Goal: Task Accomplishment & Management: Contribute content

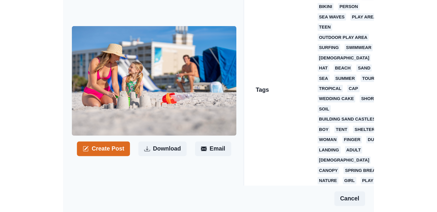
scroll to position [139, 0]
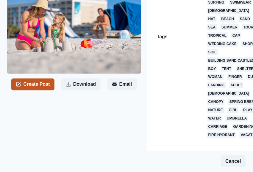
click at [30, 79] on button "Create Post" at bounding box center [32, 85] width 43 height 12
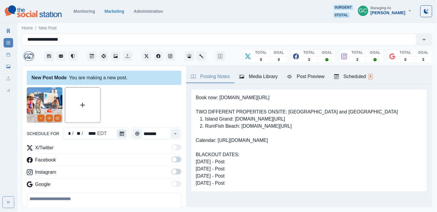
click at [124, 135] on button "Calendar" at bounding box center [122, 134] width 10 height 8
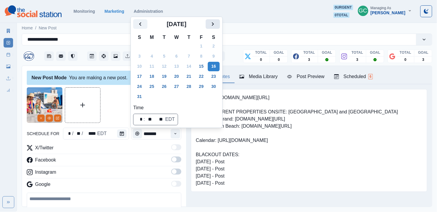
click at [216, 21] on icon "Next" at bounding box center [212, 24] width 7 height 7
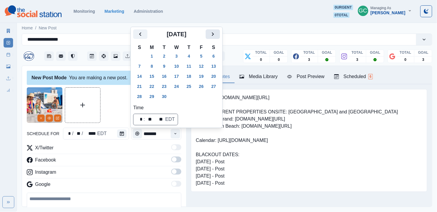
click at [214, 34] on icon "Next" at bounding box center [213, 34] width 2 height 4
click at [154, 85] on button "20" at bounding box center [152, 87] width 12 height 10
click at [178, 135] on button "Time" at bounding box center [176, 134] width 10 height 10
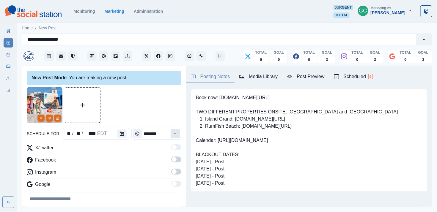
click at [178, 135] on button "Time" at bounding box center [176, 134] width 10 height 10
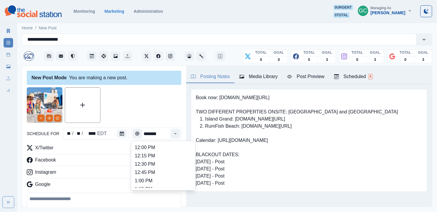
scroll to position [132, 0]
click at [172, 172] on li "12:45 PM" at bounding box center [163, 173] width 59 height 8
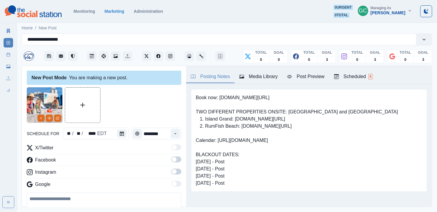
type input "********"
click at [175, 172] on label at bounding box center [176, 174] width 10 height 10
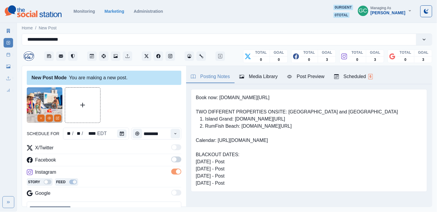
click at [174, 155] on div "X/Twitter Facebook Instagram Story Feed Google" at bounding box center [104, 172] width 155 height 55
click at [174, 160] on span at bounding box center [174, 159] width 5 height 5
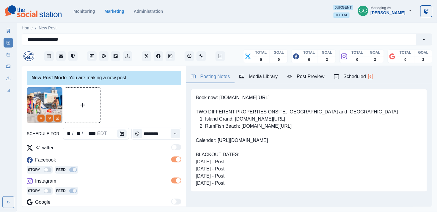
click at [149, 168] on div "Story Feed" at bounding box center [104, 170] width 155 height 9
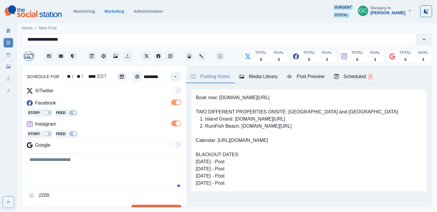
click at [78, 172] on textarea at bounding box center [104, 171] width 155 height 34
paste textarea "**********"
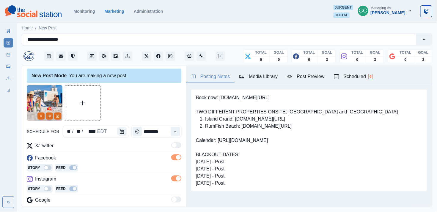
scroll to position [3, 0]
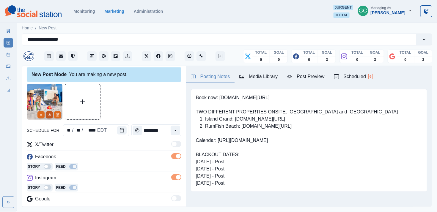
click at [51, 112] on button "View Media" at bounding box center [49, 115] width 7 height 7
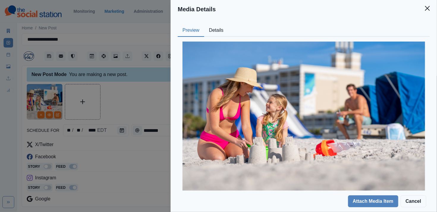
click at [219, 29] on button "Details" at bounding box center [216, 30] width 24 height 12
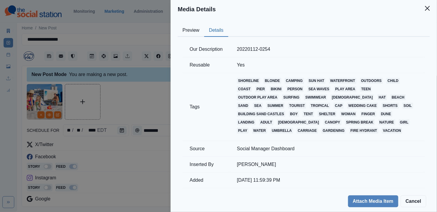
click at [202, 29] on button "Preview" at bounding box center [191, 30] width 26 height 12
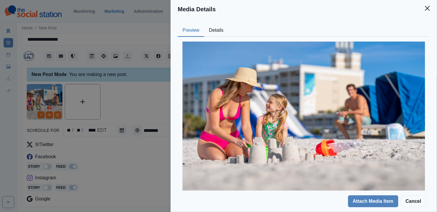
click at [60, 110] on div "Media Details Preview Details Our Description 20220112-0254 Reusable Yes Tags s…" at bounding box center [218, 106] width 437 height 212
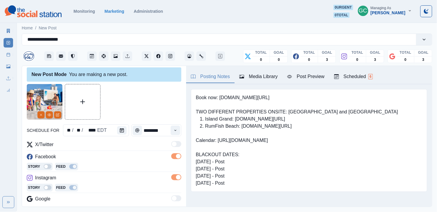
click at [60, 112] on div at bounding box center [49, 115] width 24 height 7
click at [60, 114] on button "Edit Media" at bounding box center [57, 115] width 7 height 7
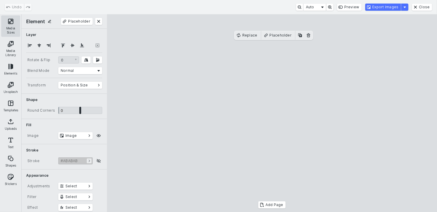
click at [7, 33] on button "Media Sizes" at bounding box center [10, 25] width 19 height 21
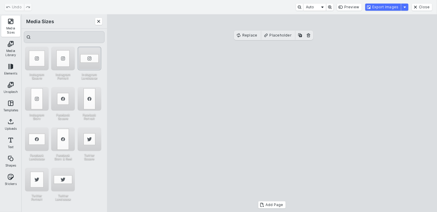
click at [92, 54] on div "Instagram Landscape" at bounding box center [90, 59] width 24 height 24
click at [252, 11] on div "Undo Auto Preview Export Images Close" at bounding box center [218, 7] width 437 height 14
click at [252, 6] on button "Export Images" at bounding box center [383, 7] width 36 height 7
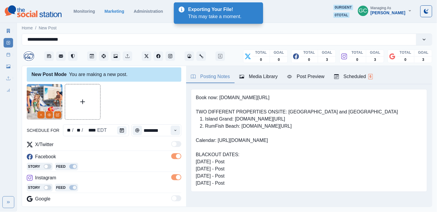
click at [252, 77] on div "Media Library" at bounding box center [258, 76] width 38 height 7
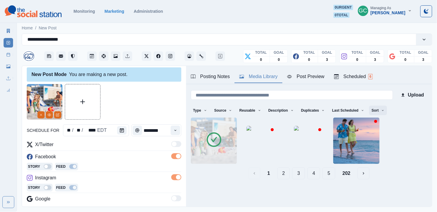
click at [252, 113] on button "Sort" at bounding box center [378, 111] width 18 height 10
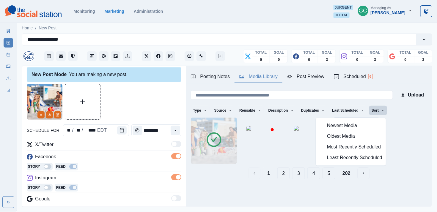
click at [252, 124] on span "Newest Media" at bounding box center [354, 126] width 55 height 7
click at [130, 110] on div at bounding box center [104, 102] width 155 height 36
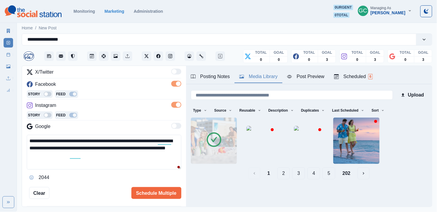
scroll to position [97, 0]
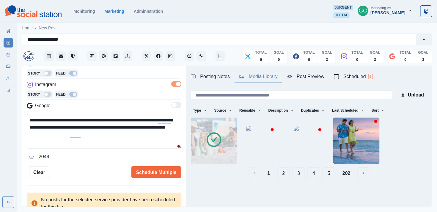
click at [123, 142] on textarea "**********" at bounding box center [104, 131] width 155 height 35
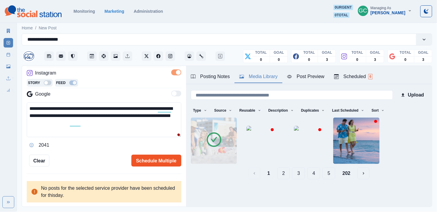
type textarea "**********"
click at [152, 156] on button "Schedule Multiple" at bounding box center [156, 161] width 50 height 12
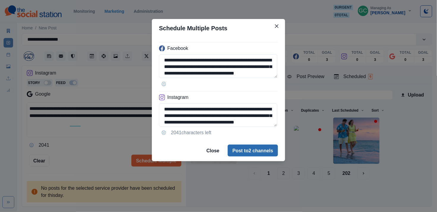
click at [241, 153] on button "Post to 2 channels" at bounding box center [253, 151] width 50 height 12
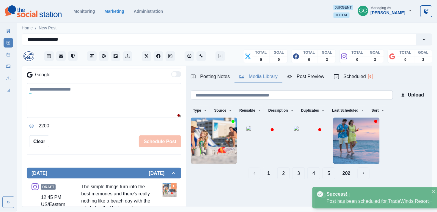
scroll to position [70, 0]
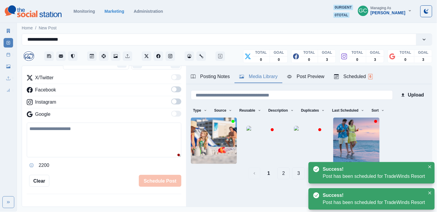
click at [252, 79] on div "Scheduled 6" at bounding box center [353, 76] width 39 height 7
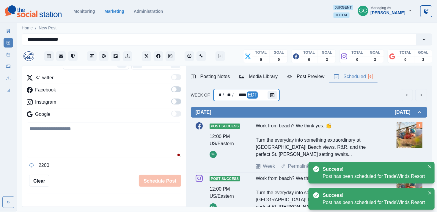
click at [252, 90] on div at bounding box center [274, 95] width 12 height 12
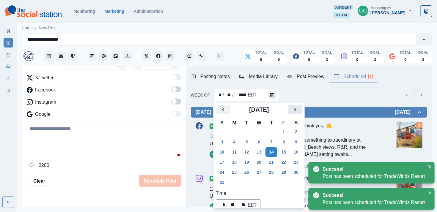
click at [252, 114] on button "Next" at bounding box center [295, 110] width 14 height 10
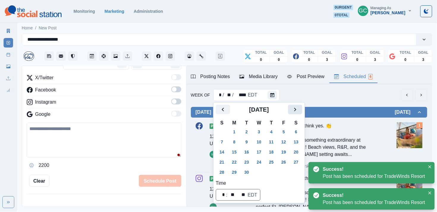
click at [252, 114] on button "Next" at bounding box center [295, 110] width 14 height 10
click at [235, 158] on button "20" at bounding box center [234, 163] width 12 height 10
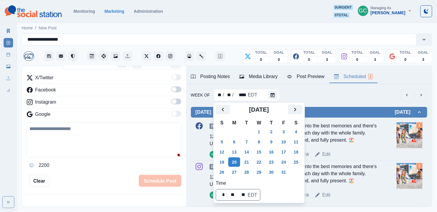
click at [252, 76] on div "Media Library" at bounding box center [258, 76] width 38 height 7
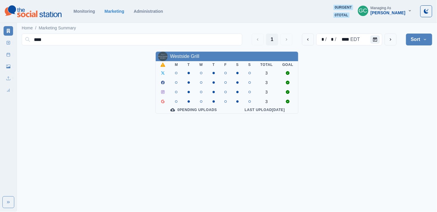
click at [52, 13] on img at bounding box center [33, 11] width 57 height 12
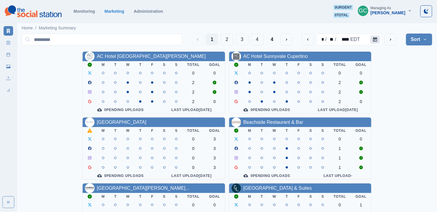
click at [379, 40] on button "Calendar" at bounding box center [376, 39] width 10 height 8
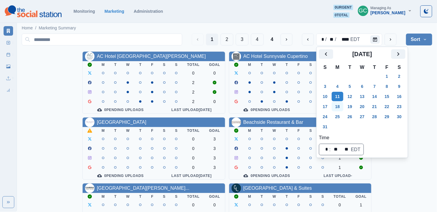
click at [342, 105] on button "18" at bounding box center [338, 107] width 12 height 10
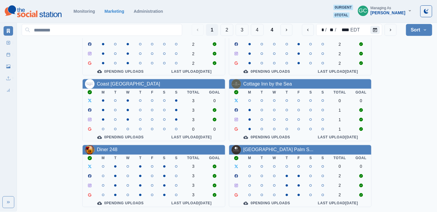
scroll to position [242, 0]
click at [226, 28] on button "2" at bounding box center [227, 30] width 13 height 12
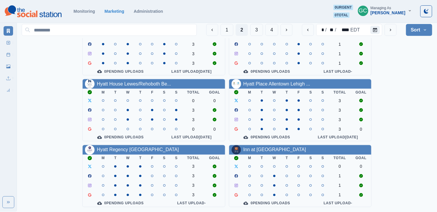
click at [250, 36] on div "1 2 3 4 * / ** / **** EDT Sort Client Name Uploads Pending Post Approval" at bounding box center [227, 30] width 411 height 17
click at [254, 31] on button "3" at bounding box center [256, 30] width 13 height 12
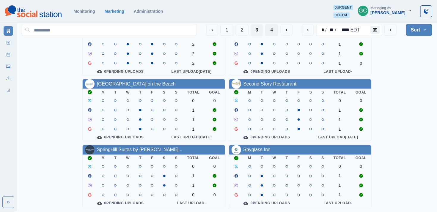
click at [269, 34] on button "4" at bounding box center [272, 30] width 13 height 12
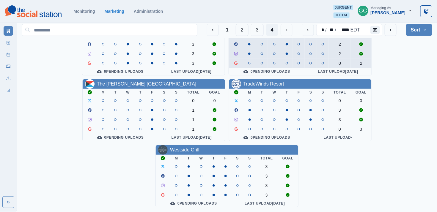
scroll to position [108, 0]
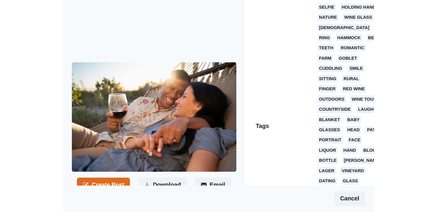
scroll to position [120, 0]
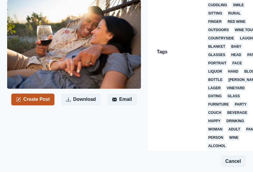
click at [40, 99] on button "Create Post" at bounding box center [32, 100] width 43 height 12
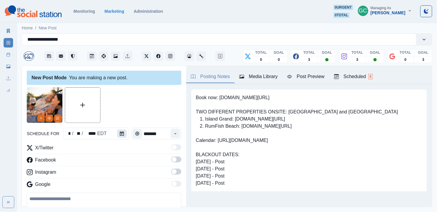
click at [124, 134] on button "Calendar" at bounding box center [122, 134] width 10 height 8
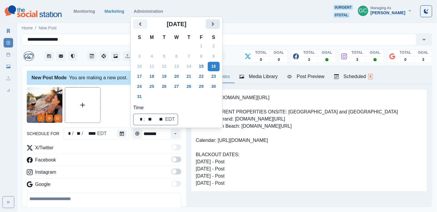
click at [216, 21] on icon "Next" at bounding box center [212, 24] width 7 height 7
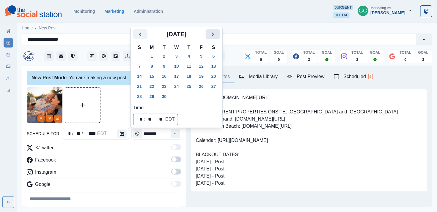
click at [217, 38] on button "Next" at bounding box center [213, 34] width 14 height 10
click at [207, 84] on button "24" at bounding box center [201, 87] width 12 height 10
click at [193, 84] on button "23" at bounding box center [189, 87] width 12 height 10
click at [175, 133] on icon "Time" at bounding box center [175, 134] width 4 height 4
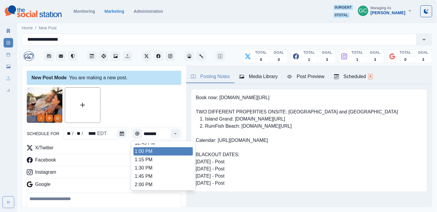
scroll to position [162, 0]
click at [166, 156] on li "1:00 PM" at bounding box center [163, 152] width 59 height 8
type input "*******"
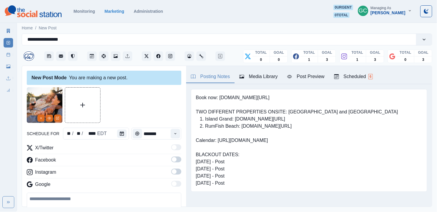
click at [176, 168] on div "X/Twitter Facebook Instagram Google" at bounding box center [104, 168] width 155 height 46
click at [177, 158] on span at bounding box center [176, 160] width 10 height 6
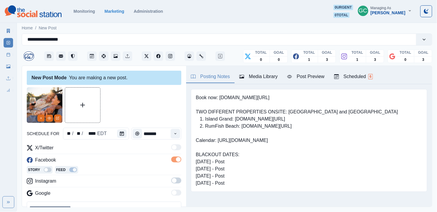
click at [176, 172] on div "Story Feed" at bounding box center [104, 170] width 155 height 9
click at [178, 172] on label at bounding box center [176, 183] width 10 height 10
click at [178, 172] on span at bounding box center [178, 180] width 5 height 5
click at [177, 172] on span at bounding box center [176, 181] width 10 height 6
click at [48, 118] on icon "View Media" at bounding box center [50, 119] width 4 height 4
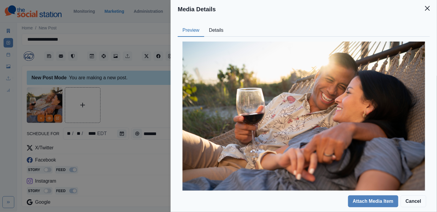
click at [86, 155] on div "Media Details Preview Details Our Description 20220111-1862 Reusable Yes Tags s…" at bounding box center [218, 106] width 437 height 212
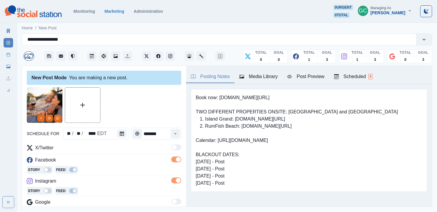
scroll to position [84, 0]
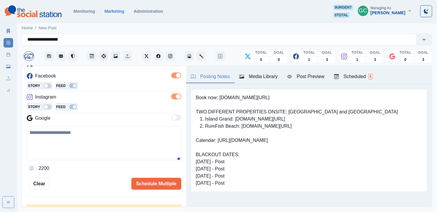
click at [84, 157] on textarea at bounding box center [104, 144] width 155 height 34
paste textarea "**********"
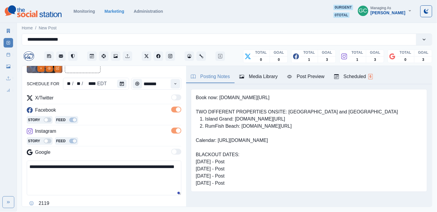
scroll to position [57, 0]
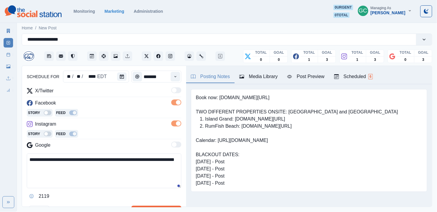
click at [75, 172] on textarea "**********" at bounding box center [104, 171] width 155 height 35
paste textarea "**********"
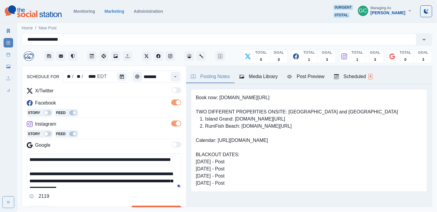
scroll to position [12, 0]
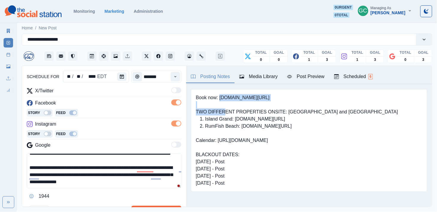
drag, startPoint x: 221, startPoint y: 98, endPoint x: 226, endPoint y: 114, distance: 16.6
click at [226, 114] on pre "Book now: [DOMAIN_NAME][URL] TWO DIFFERENT PROPERTIES ONSITE: [GEOGRAPHIC_DATA]…" at bounding box center [297, 140] width 202 height 93
click at [224, 100] on pre "Book now: [DOMAIN_NAME][URL] TWO DIFFERENT PROPERTIES ONSITE: [GEOGRAPHIC_DATA]…" at bounding box center [297, 140] width 202 height 93
drag, startPoint x: 221, startPoint y: 99, endPoint x: 278, endPoint y: 99, distance: 57.4
click at [252, 99] on pre "Book now: [DOMAIN_NAME][URL] TWO DIFFERENT PROPERTIES ONSITE: [GEOGRAPHIC_DATA]…" at bounding box center [297, 140] width 202 height 93
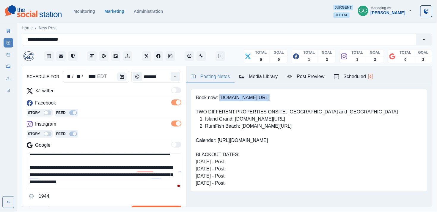
copy pre "www.bit.ly/3RcunTM"
click at [133, 172] on textarea "**********" at bounding box center [104, 171] width 155 height 35
paste textarea "**********"
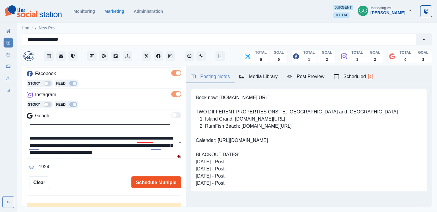
scroll to position [89, 0]
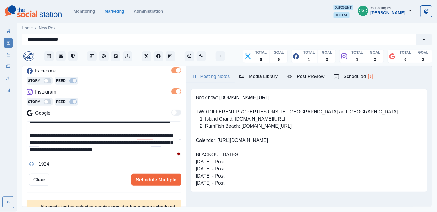
click at [45, 150] on textarea "**********" at bounding box center [104, 139] width 155 height 35
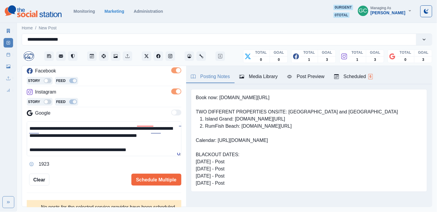
scroll to position [26, 0]
click at [81, 139] on textarea "**********" at bounding box center [104, 139] width 155 height 35
click at [157, 172] on button "Schedule Multiple" at bounding box center [156, 180] width 50 height 12
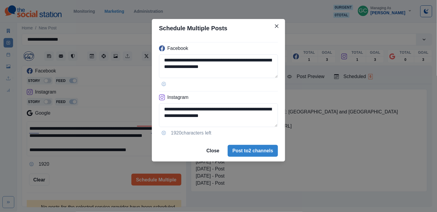
click at [107, 146] on div "**********" at bounding box center [218, 106] width 437 height 212
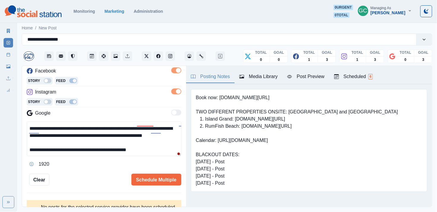
click at [111, 133] on textarea "**********" at bounding box center [104, 139] width 155 height 35
type textarea "**********"
click at [152, 172] on button "Schedule Multiple" at bounding box center [156, 180] width 50 height 12
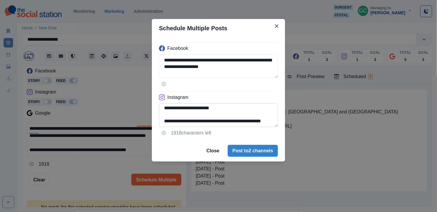
scroll to position [48, 0]
drag, startPoint x: 256, startPoint y: 110, endPoint x: 258, endPoint y: 129, distance: 18.9
click at [252, 129] on div "**********" at bounding box center [218, 88] width 133 height 103
click at [248, 118] on textarea "**********" at bounding box center [218, 115] width 119 height 24
drag, startPoint x: 251, startPoint y: 111, endPoint x: 253, endPoint y: 134, distance: 23.0
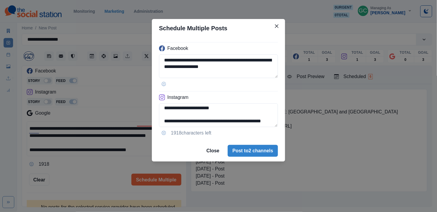
click at [252, 131] on div "**********" at bounding box center [218, 88] width 133 height 103
type textarea "**********"
click at [252, 150] on button "Post to 2 channels" at bounding box center [253, 151] width 50 height 12
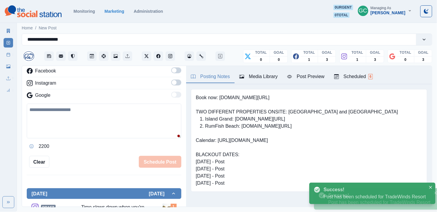
scroll to position [0, 0]
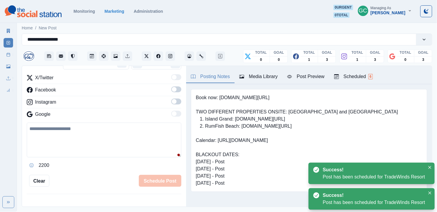
click at [252, 74] on div "Scheduled 6" at bounding box center [353, 76] width 39 height 7
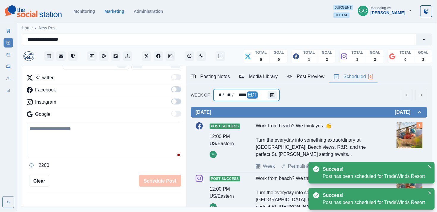
click at [252, 96] on div "EDT" at bounding box center [252, 95] width 11 height 7
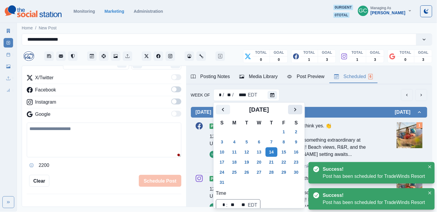
click at [252, 112] on icon "Next" at bounding box center [295, 109] width 7 height 7
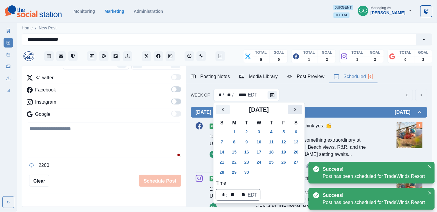
click at [252, 112] on icon "Next" at bounding box center [295, 109] width 7 height 7
click at [236, 161] on button "20" at bounding box center [234, 163] width 12 height 10
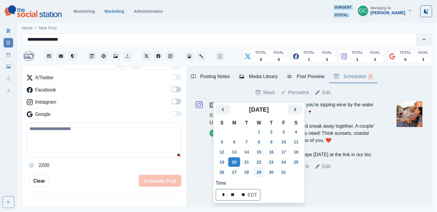
scroll to position [209, 0]
click at [248, 172] on button "28" at bounding box center [247, 173] width 12 height 10
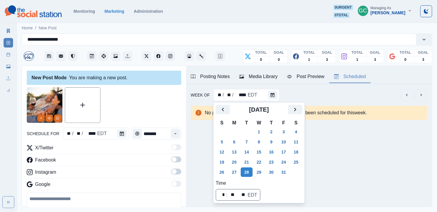
scroll to position [0, 0]
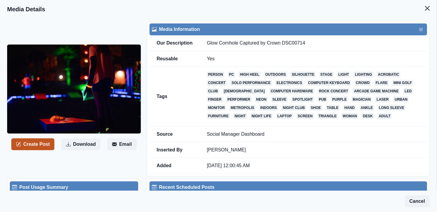
click at [44, 145] on button "Create Post" at bounding box center [32, 145] width 43 height 12
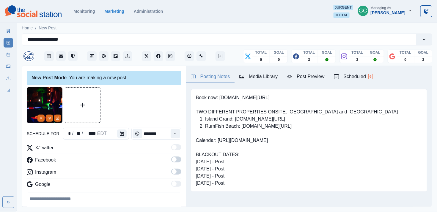
click at [252, 83] on button "Media Library" at bounding box center [259, 77] width 48 height 12
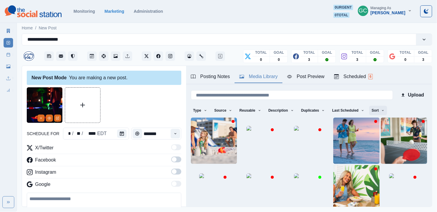
click at [252, 110] on button "Sort" at bounding box center [378, 111] width 18 height 10
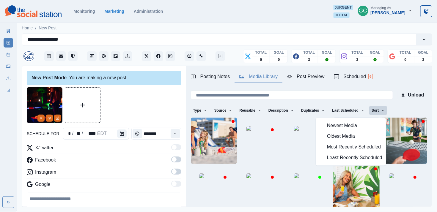
click at [252, 162] on span "Least Recently Scheduled" at bounding box center [354, 158] width 55 height 7
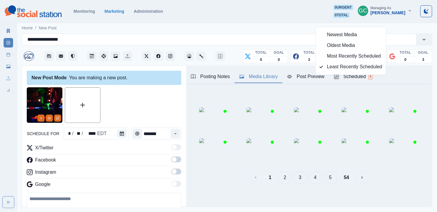
scroll to position [91, 0]
click at [252, 172] on button "5" at bounding box center [330, 178] width 13 height 12
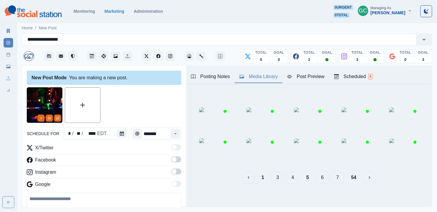
click at [252, 172] on button "7" at bounding box center [337, 178] width 13 height 12
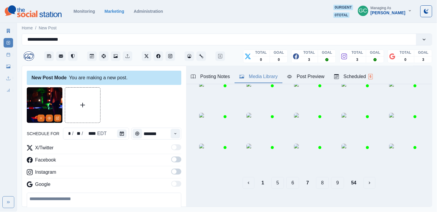
scroll to position [38, 0]
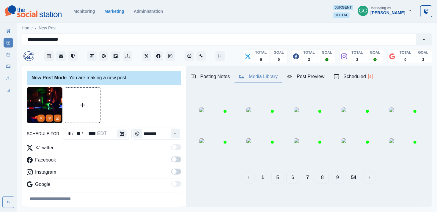
click at [252, 172] on button "9" at bounding box center [337, 178] width 13 height 12
click at [252, 172] on button "11" at bounding box center [338, 178] width 15 height 12
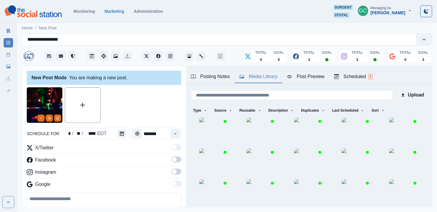
click at [252, 172] on img at bounding box center [357, 164] width 30 height 30
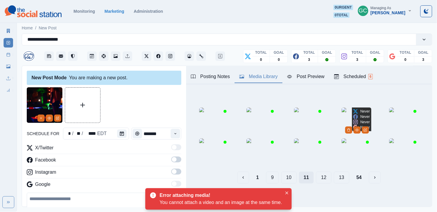
click at [252, 172] on button "13" at bounding box center [341, 178] width 15 height 12
click at [252, 172] on button "15" at bounding box center [342, 178] width 15 height 12
click at [252, 172] on button "17" at bounding box center [342, 178] width 15 height 12
click at [252, 172] on button "19" at bounding box center [342, 178] width 15 height 12
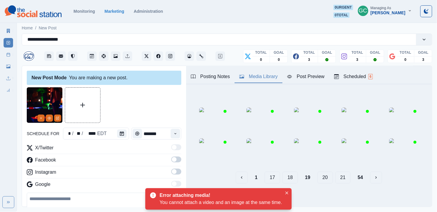
click at [252, 172] on button "21" at bounding box center [342, 178] width 15 height 12
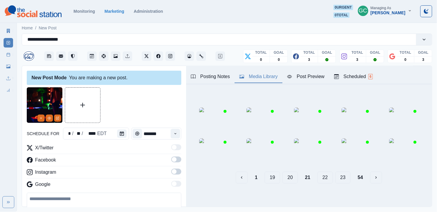
click at [252, 172] on button "23" at bounding box center [342, 178] width 15 height 12
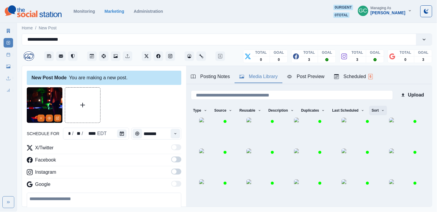
scroll to position [0, 0]
click at [252, 111] on button "Sort" at bounding box center [378, 111] width 18 height 10
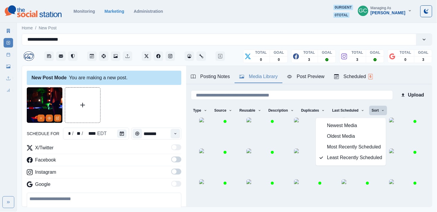
click at [252, 128] on span "Newest Media" at bounding box center [354, 126] width 55 height 7
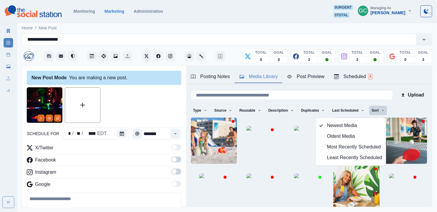
click at [140, 172] on div "Instagram" at bounding box center [104, 174] width 155 height 10
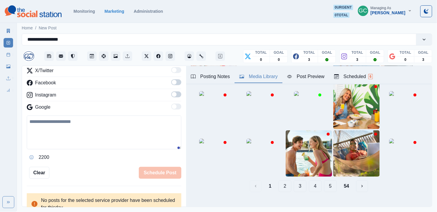
click at [252, 172] on button "54" at bounding box center [346, 186] width 15 height 12
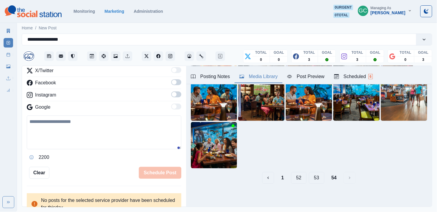
click at [252, 172] on button "52" at bounding box center [298, 178] width 15 height 12
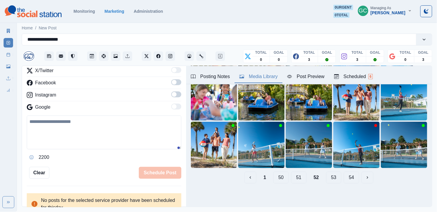
click at [252, 172] on button "50" at bounding box center [280, 178] width 15 height 12
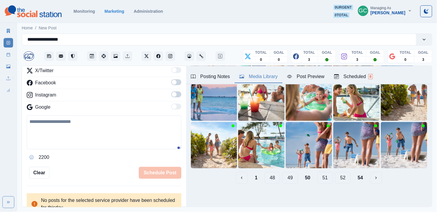
click at [252, 172] on button "48" at bounding box center [272, 178] width 15 height 12
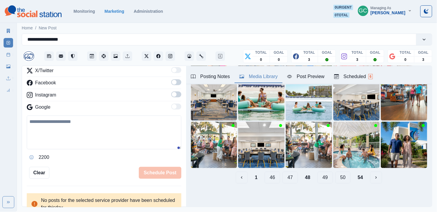
click at [252, 172] on button "46" at bounding box center [272, 178] width 15 height 12
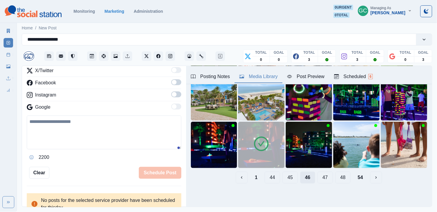
click at [252, 172] on button "44" at bounding box center [272, 178] width 15 height 12
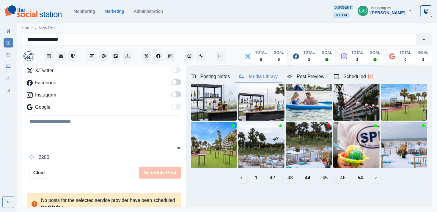
click at [252, 172] on button "54" at bounding box center [360, 178] width 15 height 12
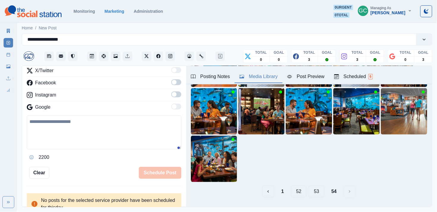
click at [252, 172] on button "52" at bounding box center [298, 192] width 15 height 12
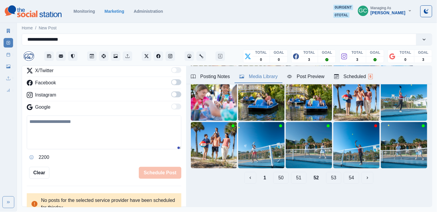
click at [252, 172] on button "50" at bounding box center [280, 178] width 15 height 12
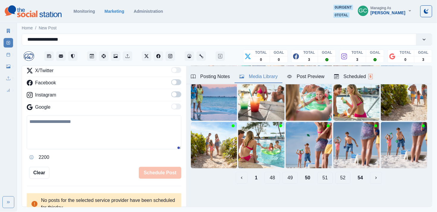
click at [252, 172] on button "48" at bounding box center [272, 178] width 15 height 12
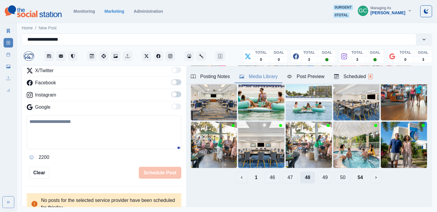
click at [252, 172] on button "46" at bounding box center [272, 178] width 15 height 12
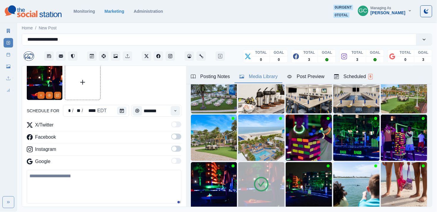
scroll to position [1, 0]
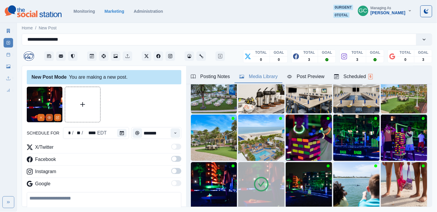
click at [49, 117] on circle "View Media" at bounding box center [49, 117] width 1 height 1
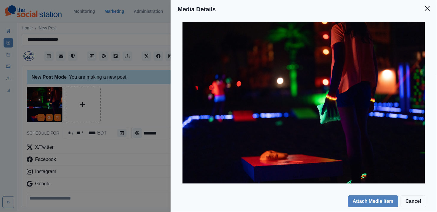
scroll to position [19, 0]
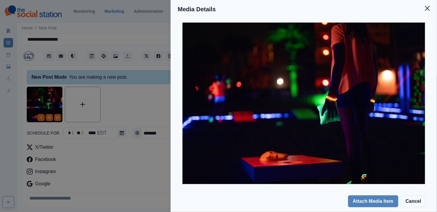
click at [139, 163] on div "Media Details Preview Details Our Description Glow Cornhole Captured by Crown D…" at bounding box center [218, 106] width 437 height 212
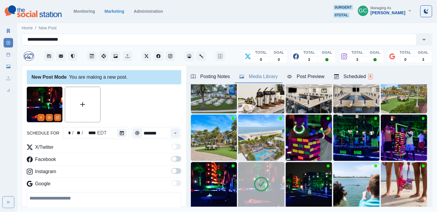
click at [153, 172] on div "Instagram" at bounding box center [104, 173] width 155 height 10
click at [252, 147] on img at bounding box center [309, 138] width 46 height 46
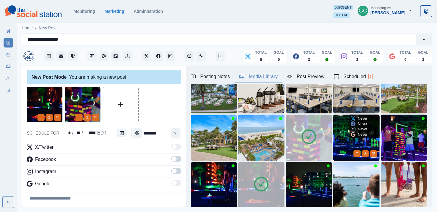
click at [252, 143] on img at bounding box center [356, 138] width 46 height 46
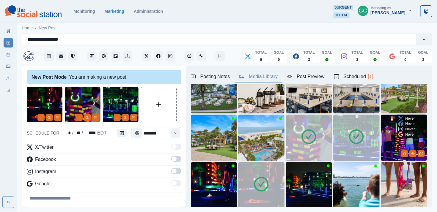
click at [252, 143] on img at bounding box center [404, 138] width 46 height 46
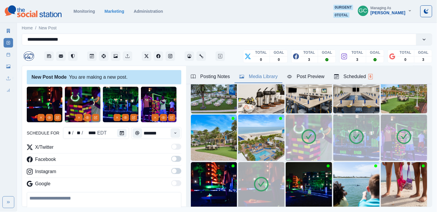
click at [176, 161] on span at bounding box center [176, 159] width 10 height 6
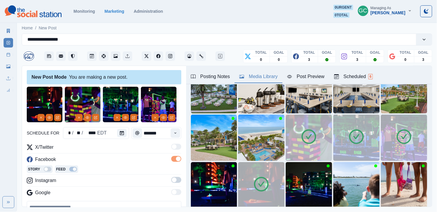
click at [177, 172] on span at bounding box center [176, 180] width 10 height 6
click at [122, 134] on icon "Calendar" at bounding box center [122, 133] width 4 height 4
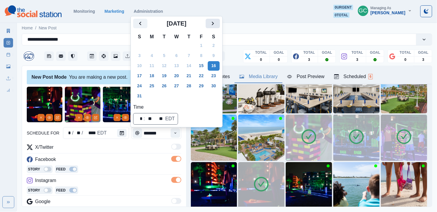
click at [216, 23] on icon "Next" at bounding box center [212, 23] width 7 height 7
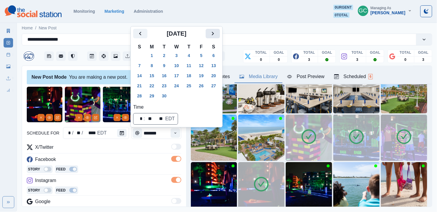
click at [217, 23] on div "Home / New Post" at bounding box center [227, 26] width 420 height 10
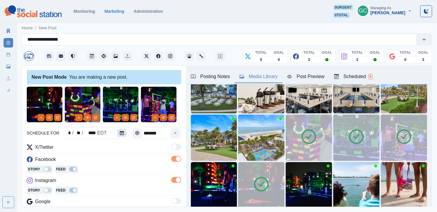
click at [122, 130] on button "Calendar" at bounding box center [122, 133] width 10 height 8
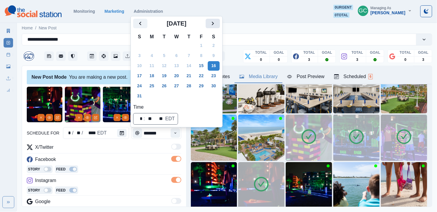
click at [216, 23] on icon "Next" at bounding box center [212, 23] width 7 height 7
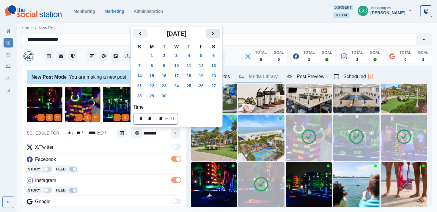
click at [216, 35] on icon "Next" at bounding box center [212, 33] width 7 height 7
click at [153, 96] on button "27" at bounding box center [152, 97] width 12 height 10
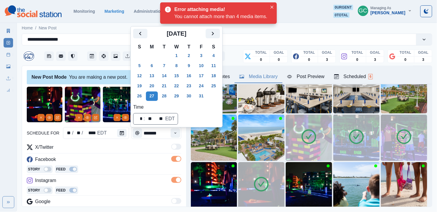
click at [146, 169] on div "Story Feed" at bounding box center [104, 170] width 155 height 9
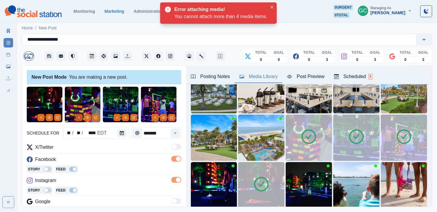
click at [79, 118] on icon "Remove" at bounding box center [79, 118] width 4 height 4
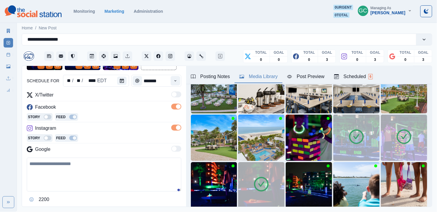
scroll to position [56, 0]
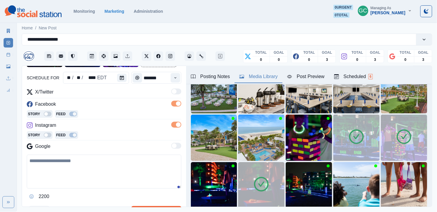
click at [98, 172] on textarea at bounding box center [104, 172] width 155 height 34
paste textarea "**********"
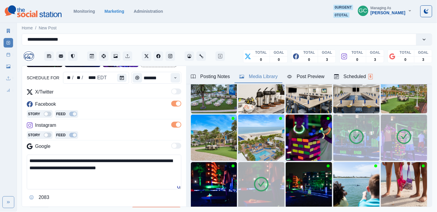
scroll to position [76, 0]
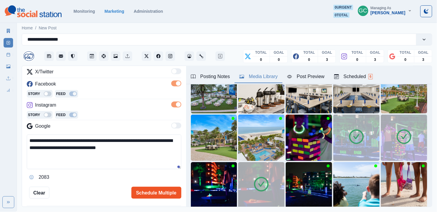
type textarea "**********"
click at [162, 172] on button "Schedule Multiple" at bounding box center [156, 193] width 50 height 12
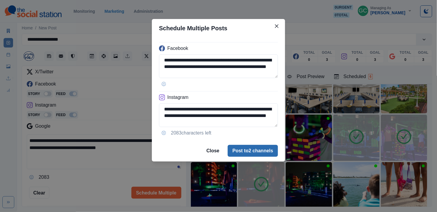
click at [248, 150] on button "Post to 2 channels" at bounding box center [253, 151] width 50 height 12
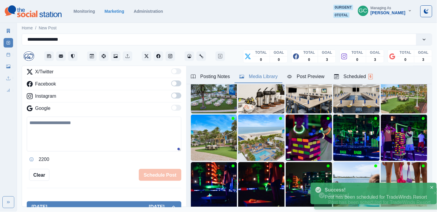
scroll to position [70, 0]
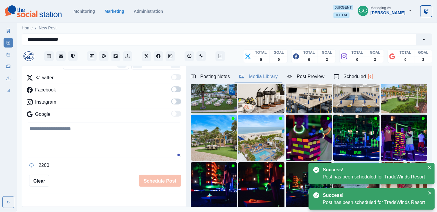
click at [252, 74] on div "Scheduled 6" at bounding box center [353, 76] width 39 height 7
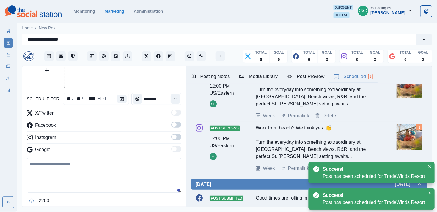
scroll to position [30, 0]
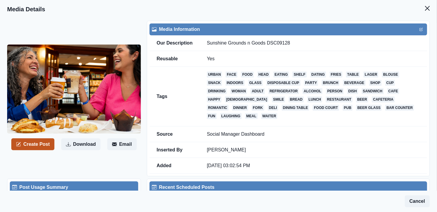
click at [36, 146] on button "Create Post" at bounding box center [32, 145] width 43 height 12
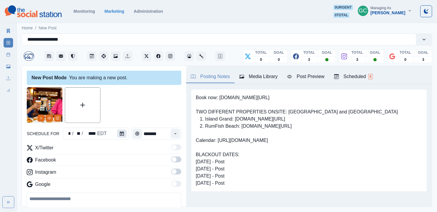
click at [120, 134] on icon "Calendar" at bounding box center [122, 134] width 4 height 4
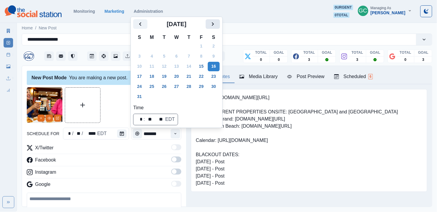
click at [219, 19] on button "Next" at bounding box center [213, 24] width 14 height 10
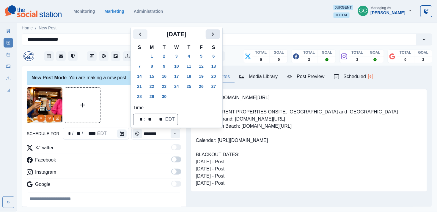
click at [214, 34] on icon "Next" at bounding box center [213, 34] width 2 height 4
click at [195, 96] on button "30" at bounding box center [189, 97] width 12 height 10
click at [169, 139] on div "Time" at bounding box center [175, 134] width 12 height 12
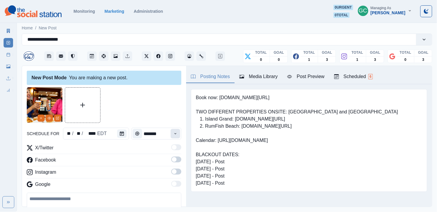
click at [174, 138] on button "Time" at bounding box center [176, 134] width 10 height 10
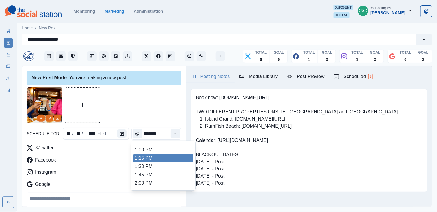
scroll to position [164, 0]
click at [160, 163] on li "1:15 PM" at bounding box center [163, 159] width 59 height 8
type input "*******"
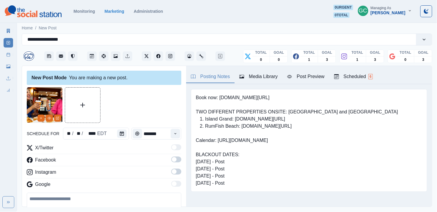
click at [176, 164] on label at bounding box center [176, 162] width 10 height 10
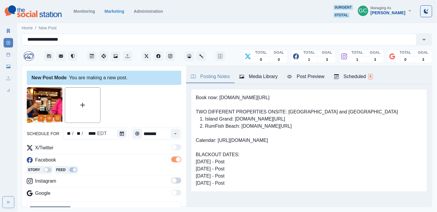
click at [176, 172] on div "X/Twitter Facebook Story Feed Instagram Google" at bounding box center [104, 172] width 155 height 55
click at [177, 172] on span at bounding box center [176, 181] width 10 height 6
click at [60, 119] on button "Edit Media" at bounding box center [57, 118] width 7 height 7
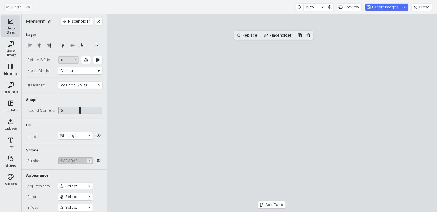
click at [7, 27] on button "Media Sizes" at bounding box center [10, 25] width 19 height 21
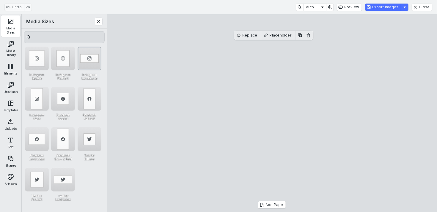
click at [91, 62] on div "Instagram Landscape" at bounding box center [90, 59] width 24 height 24
drag, startPoint x: 247, startPoint y: 94, endPoint x: 247, endPoint y: 106, distance: 12.8
click at [252, 113] on cesdk-canvas "Editor canvas" at bounding box center [272, 113] width 0 height 0
drag, startPoint x: 272, startPoint y: 59, endPoint x: 271, endPoint y: 37, distance: 21.7
click at [252, 113] on cesdk-canvas "Editor canvas" at bounding box center [272, 113] width 0 height 0
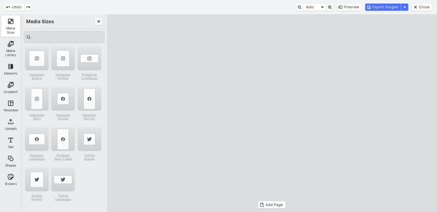
drag, startPoint x: 272, startPoint y: 58, endPoint x: 272, endPoint y: 42, distance: 16.1
click at [252, 113] on cesdk-canvas "Editor canvas" at bounding box center [272, 113] width 0 height 0
drag, startPoint x: 272, startPoint y: 64, endPoint x: 271, endPoint y: 67, distance: 3.3
click at [252, 113] on cesdk-canvas "Editor canvas" at bounding box center [272, 113] width 0 height 0
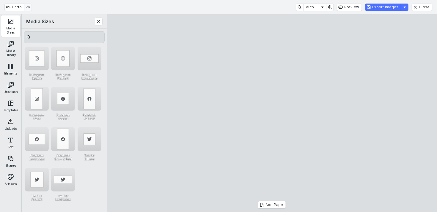
click at [252, 113] on cesdk-canvas "Editor canvas" at bounding box center [272, 113] width 0 height 0
click at [252, 7] on button "Export Images" at bounding box center [383, 7] width 36 height 7
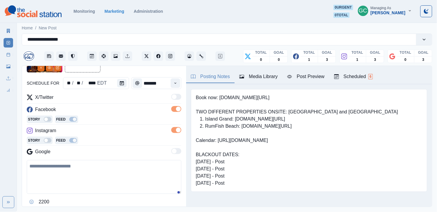
scroll to position [57, 0]
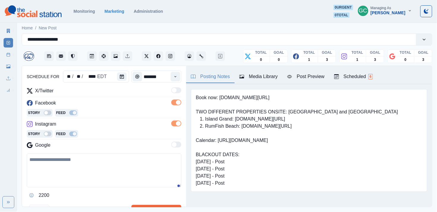
click at [72, 172] on textarea at bounding box center [104, 171] width 155 height 34
paste textarea "**********"
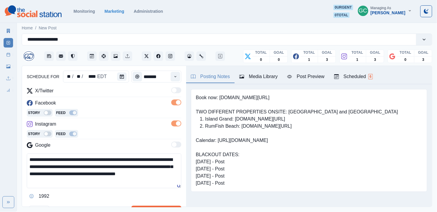
click at [34, 158] on textarea "**********" at bounding box center [104, 171] width 155 height 35
click at [121, 172] on textarea "**********" at bounding box center [104, 171] width 155 height 35
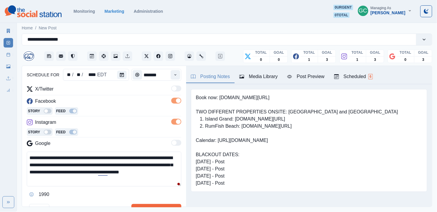
scroll to position [52, 0]
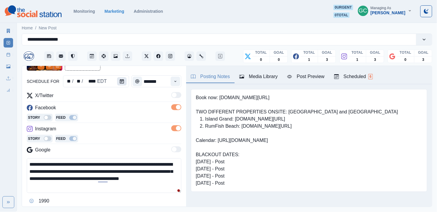
type textarea "**********"
click at [120, 80] on icon "Calendar" at bounding box center [122, 81] width 4 height 4
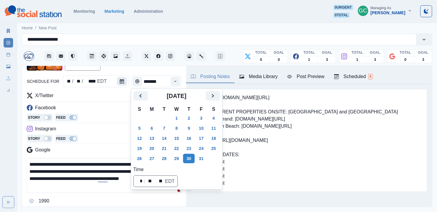
click at [123, 80] on icon "Calendar" at bounding box center [122, 81] width 4 height 4
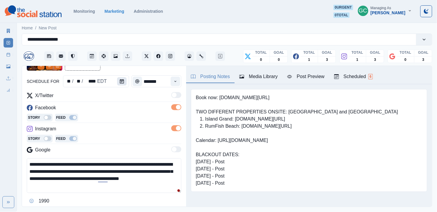
click at [120, 81] on icon "Calendar" at bounding box center [122, 81] width 4 height 4
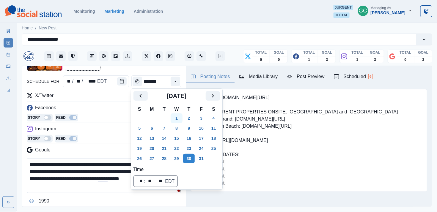
click at [179, 115] on button "1" at bounding box center [177, 119] width 12 height 10
click at [109, 117] on div "Story Feed" at bounding box center [104, 118] width 155 height 9
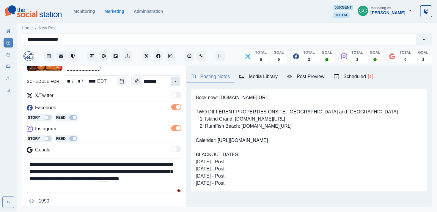
click at [179, 81] on button "Time" at bounding box center [176, 82] width 10 height 10
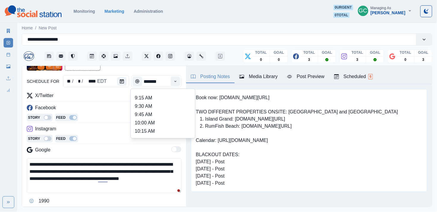
scroll to position [40, 0]
click at [158, 114] on li "9:45 AM" at bounding box center [162, 113] width 59 height 8
type input "*******"
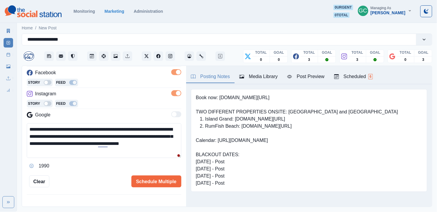
scroll to position [106, 0]
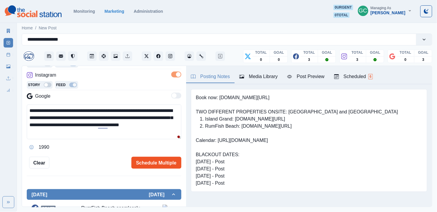
click at [160, 165] on button "Schedule Multiple" at bounding box center [156, 163] width 50 height 12
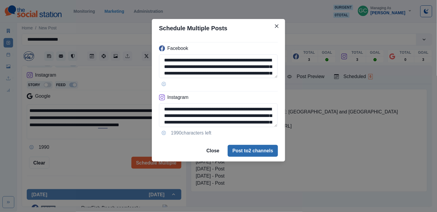
click at [245, 151] on button "Post to 2 channels" at bounding box center [253, 151] width 50 height 12
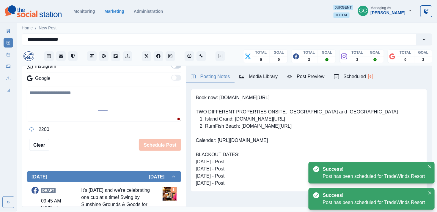
click at [252, 74] on div "Scheduled 6" at bounding box center [353, 76] width 39 height 7
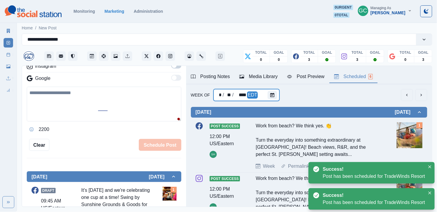
click at [252, 95] on div "* / ** / **** EDT" at bounding box center [247, 95] width 66 height 12
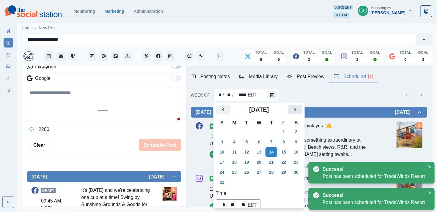
click at [252, 106] on icon "Next" at bounding box center [295, 109] width 7 height 7
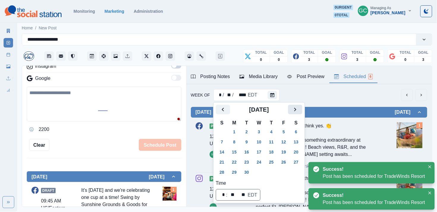
click at [252, 106] on icon "Next" at bounding box center [295, 109] width 7 height 7
click at [252, 132] on button "1" at bounding box center [259, 132] width 12 height 10
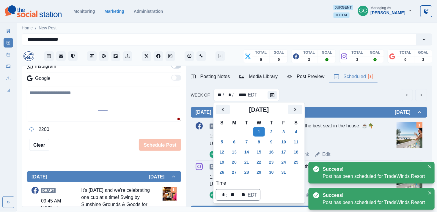
click at [252, 94] on div "Week Of ** / * / **** EDT" at bounding box center [309, 95] width 236 height 12
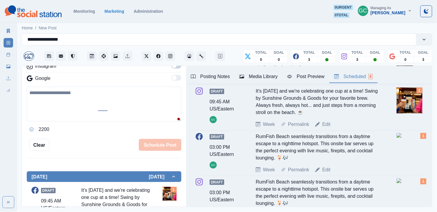
scroll to position [173, 0]
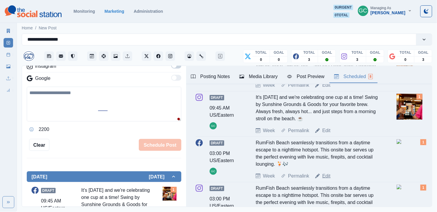
click at [252, 172] on link "Edit" at bounding box center [326, 176] width 8 height 7
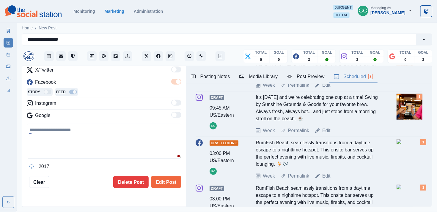
type input "*******"
type textarea "**********"
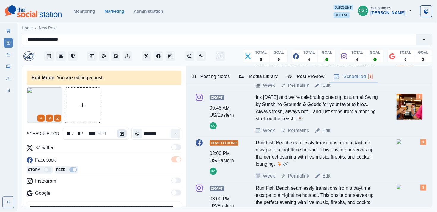
click at [121, 134] on icon "Calendar" at bounding box center [122, 134] width 4 height 4
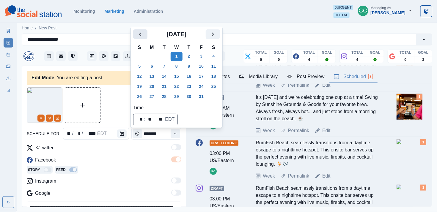
click at [142, 36] on icon "Previous" at bounding box center [140, 34] width 7 height 7
click at [154, 95] on button "29" at bounding box center [152, 97] width 12 height 10
click at [136, 157] on div "Facebook" at bounding box center [104, 162] width 155 height 10
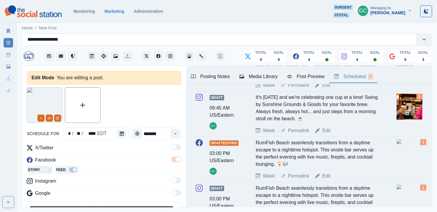
scroll to position [100, 0]
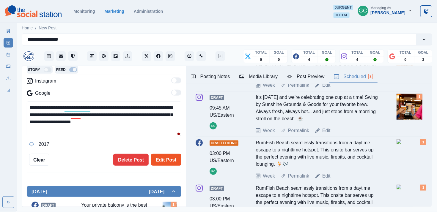
click at [165, 165] on button "Edit Post" at bounding box center [166, 160] width 30 height 12
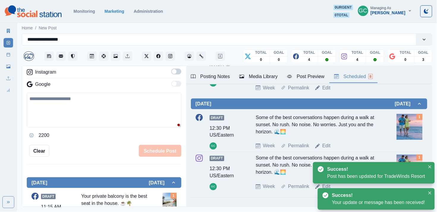
scroll to position [307, 0]
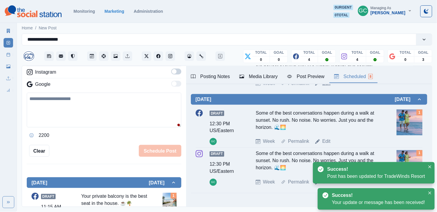
click at [252, 87] on link "Edit" at bounding box center [326, 83] width 8 height 7
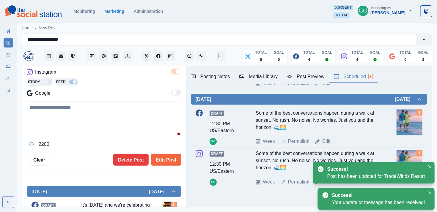
type textarea "**********"
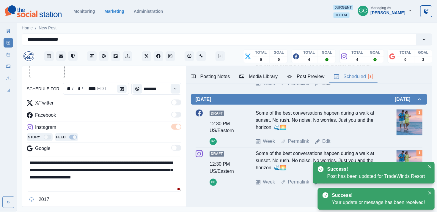
scroll to position [43, 0]
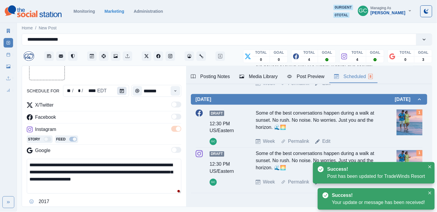
click at [122, 90] on icon "Calendar" at bounding box center [122, 91] width 4 height 4
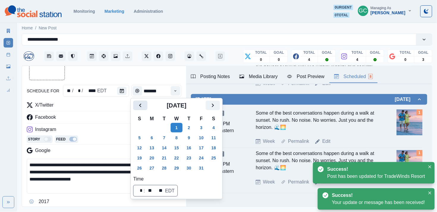
click at [141, 105] on icon "Previous" at bounding box center [140, 105] width 7 height 7
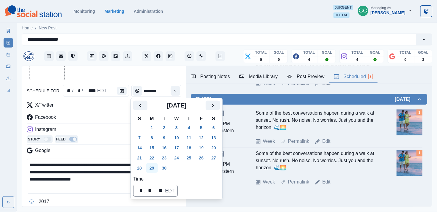
click at [151, 168] on button "29" at bounding box center [152, 169] width 12 height 10
click at [111, 129] on div "Instagram" at bounding box center [104, 131] width 155 height 10
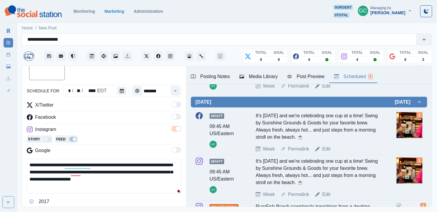
scroll to position [69, 0]
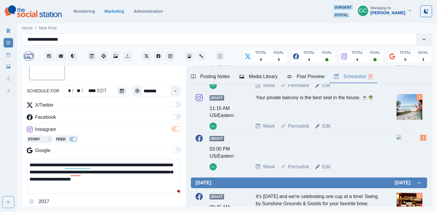
click at [102, 172] on textarea "**********" at bounding box center [104, 176] width 155 height 35
click at [252, 75] on div "Media Library" at bounding box center [258, 76] width 38 height 7
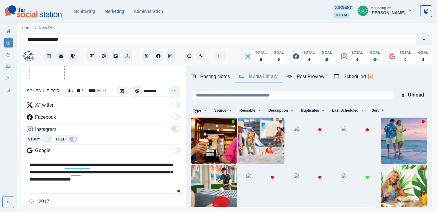
scroll to position [0, 0]
click at [252, 132] on img at bounding box center [357, 141] width 30 height 30
click at [252, 79] on div "Scheduled 8" at bounding box center [353, 76] width 39 height 7
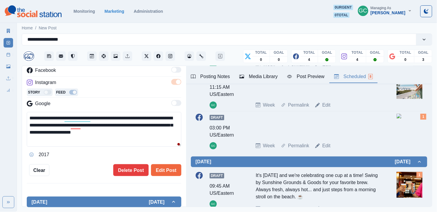
scroll to position [90, 0]
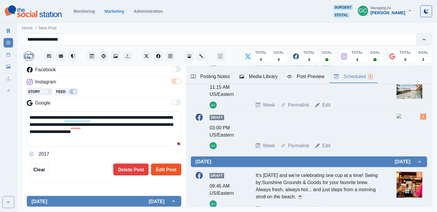
click at [165, 169] on button "Edit Post" at bounding box center [166, 170] width 30 height 12
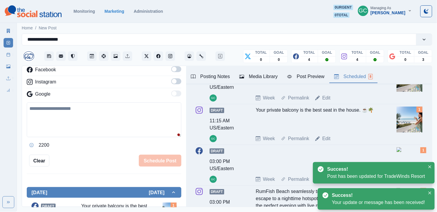
scroll to position [51, 0]
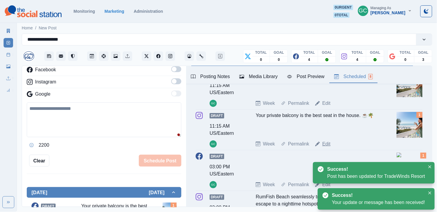
click at [252, 147] on link "Edit" at bounding box center [326, 144] width 8 height 7
type input "********"
type textarea "**********"
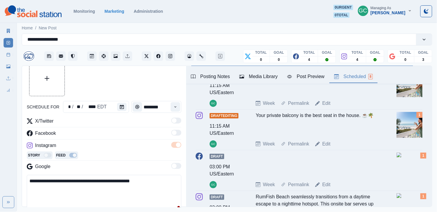
scroll to position [25, 0]
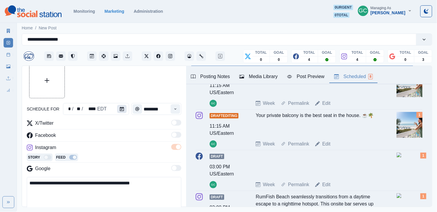
click at [122, 109] on icon "Calendar" at bounding box center [122, 109] width 4 height 4
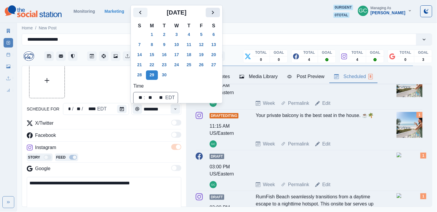
click at [216, 16] on button "Next" at bounding box center [213, 13] width 14 height 10
click at [192, 75] on button "30" at bounding box center [189, 75] width 12 height 10
click at [252, 77] on div "Media Library" at bounding box center [258, 76] width 38 height 7
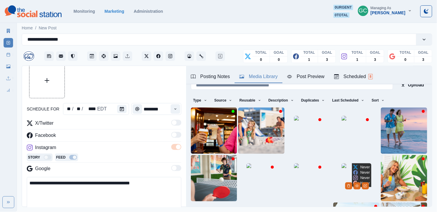
scroll to position [1, 0]
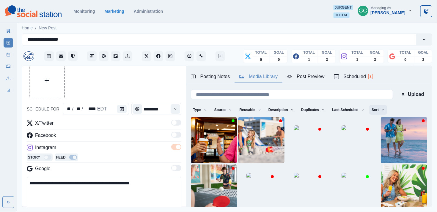
click at [252, 110] on button "Sort" at bounding box center [378, 110] width 18 height 10
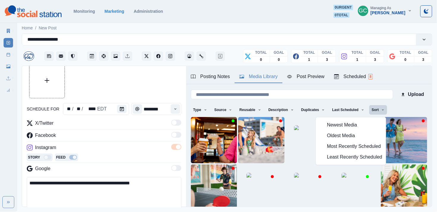
click at [252, 146] on span "Most Recently Scheduled" at bounding box center [354, 146] width 55 height 7
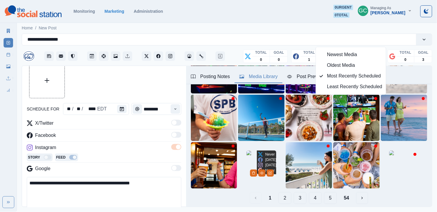
scroll to position [71, 0]
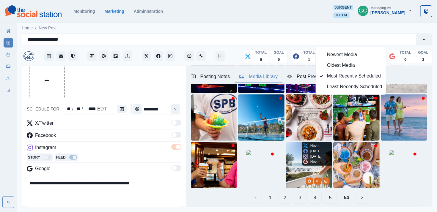
click at [252, 160] on img at bounding box center [309, 165] width 46 height 46
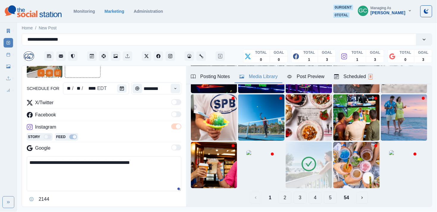
scroll to position [62, 0]
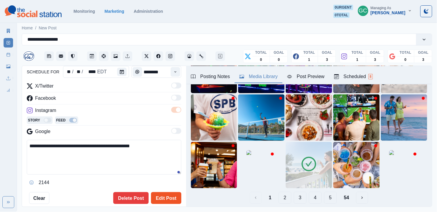
click at [158, 172] on button "Edit Post" at bounding box center [166, 198] width 30 height 12
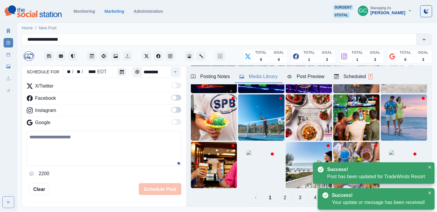
click at [252, 76] on div "Scheduled 7" at bounding box center [353, 76] width 39 height 7
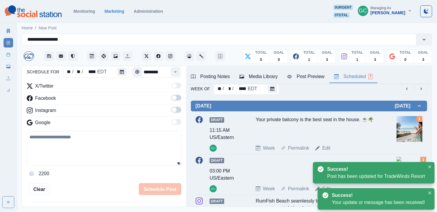
scroll to position [1, 0]
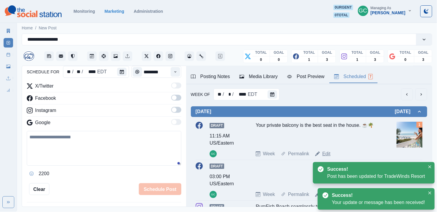
click at [252, 155] on link "Edit" at bounding box center [326, 153] width 8 height 7
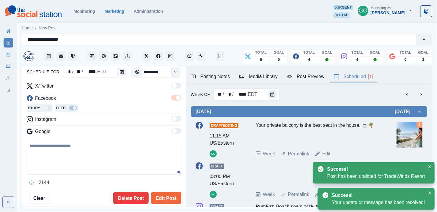
type textarea "**********"
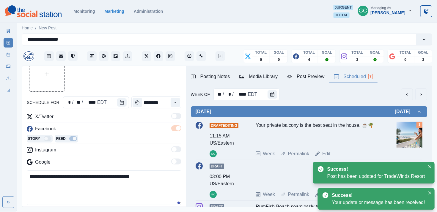
click at [252, 76] on div "Media Library" at bounding box center [258, 76] width 38 height 7
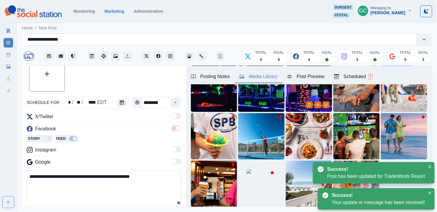
scroll to position [72, 0]
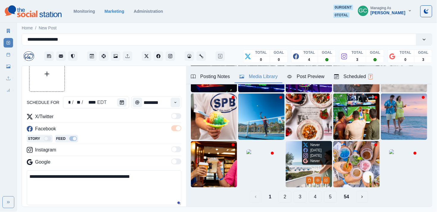
click at [252, 164] on img at bounding box center [309, 164] width 46 height 46
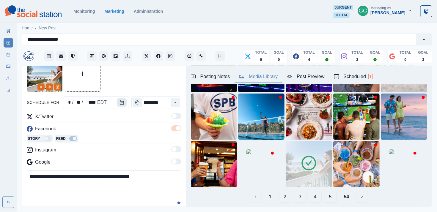
click at [123, 103] on button "Calendar" at bounding box center [122, 102] width 10 height 8
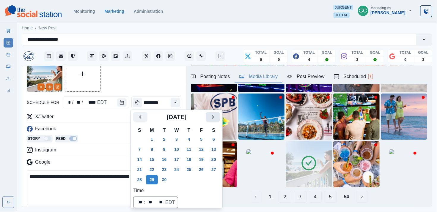
click at [216, 117] on icon "Next" at bounding box center [212, 117] width 7 height 7
click at [191, 172] on button "30" at bounding box center [189, 180] width 12 height 10
click at [94, 145] on div "X/Twitter Facebook Story Feed Instagram Google" at bounding box center [104, 140] width 155 height 55
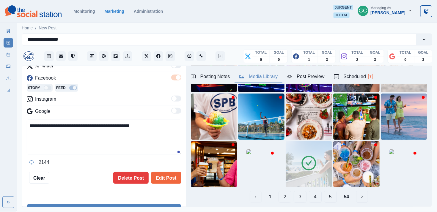
scroll to position [109, 0]
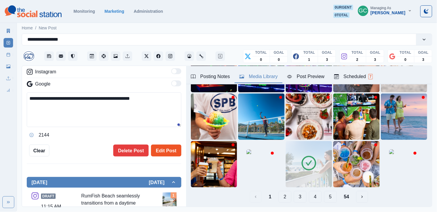
click at [167, 153] on button "Edit Post" at bounding box center [166, 151] width 30 height 12
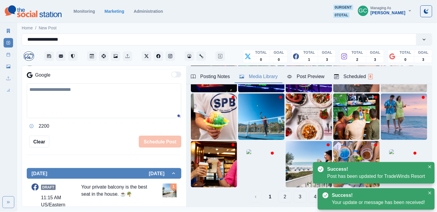
click at [252, 74] on div "Scheduled 6" at bounding box center [353, 76] width 39 height 7
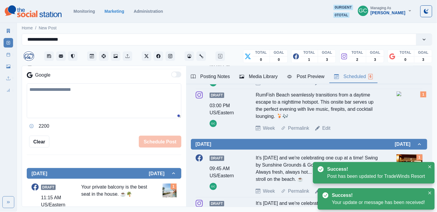
click at [252, 74] on div "Scheduled 6" at bounding box center [353, 76] width 39 height 7
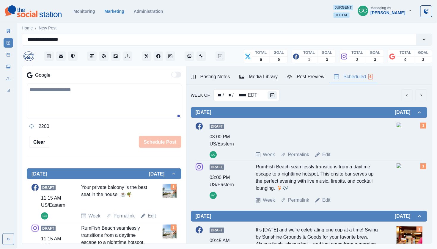
click at [88, 118] on textarea at bounding box center [104, 101] width 155 height 35
click at [252, 94] on div at bounding box center [274, 95] width 12 height 12
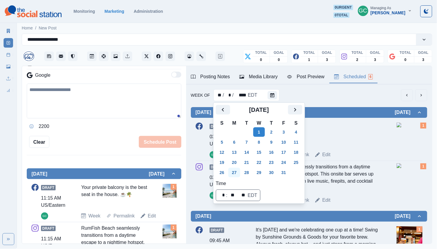
click at [237, 172] on button "27" at bounding box center [234, 173] width 12 height 10
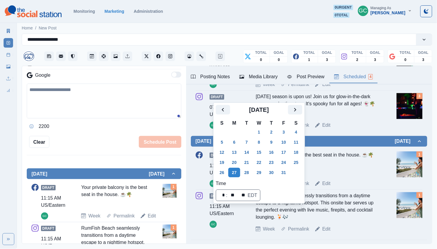
scroll to position [67, 0]
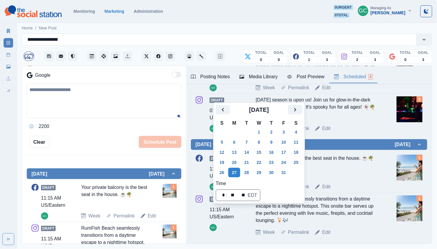
click at [39, 93] on textarea at bounding box center [104, 101] width 155 height 35
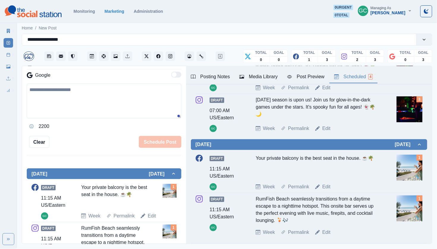
scroll to position [25, 0]
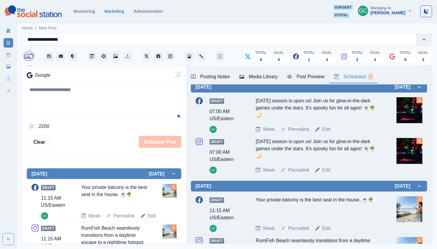
click at [81, 98] on textarea at bounding box center [104, 101] width 155 height 35
paste textarea "**********"
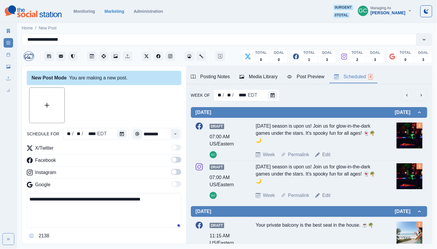
scroll to position [0, 0]
type textarea "**********"
click at [123, 134] on icon "Calendar" at bounding box center [122, 134] width 4 height 4
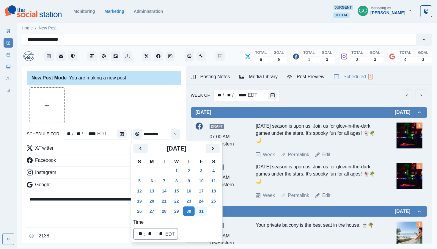
click at [207, 172] on button "31" at bounding box center [201, 211] width 12 height 10
click at [156, 104] on div at bounding box center [104, 105] width 155 height 36
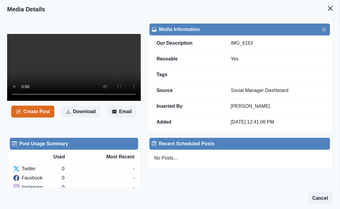
click at [75, 101] on video at bounding box center [74, 67] width 134 height 67
click at [76, 101] on video at bounding box center [74, 67] width 134 height 67
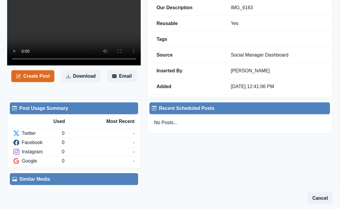
scroll to position [119, 0]
click at [73, 82] on button "Download" at bounding box center [80, 76] width 39 height 12
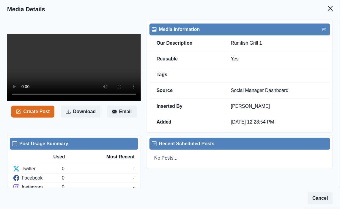
click at [76, 68] on video at bounding box center [74, 67] width 134 height 67
click at [71, 68] on video at bounding box center [74, 67] width 134 height 67
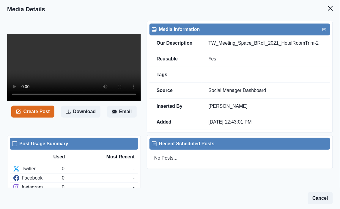
click at [70, 69] on video at bounding box center [74, 67] width 134 height 67
click at [37, 114] on button "Create Post" at bounding box center [32, 112] width 43 height 12
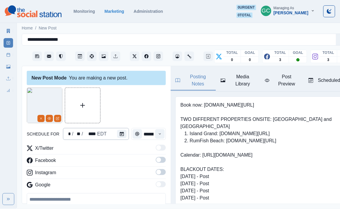
click at [94, 129] on div "* / ** / **** EDT" at bounding box center [96, 134] width 66 height 12
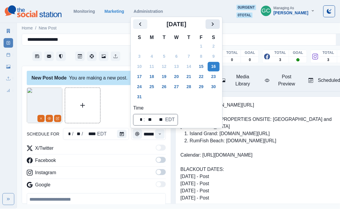
click at [216, 21] on icon "Next" at bounding box center [212, 24] width 7 height 7
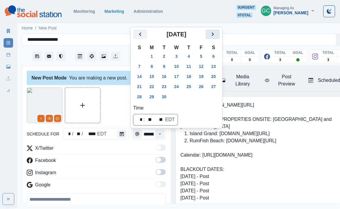
click at [214, 32] on button "Next" at bounding box center [213, 34] width 14 height 10
click at [175, 77] on button "15" at bounding box center [177, 77] width 12 height 10
click at [162, 134] on button "Time" at bounding box center [160, 134] width 10 height 10
click at [162, 134] on icon "Time" at bounding box center [160, 134] width 4 height 4
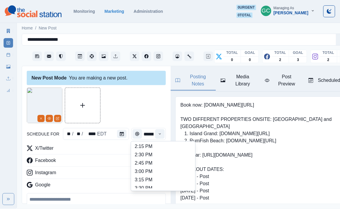
scroll to position [258, 0]
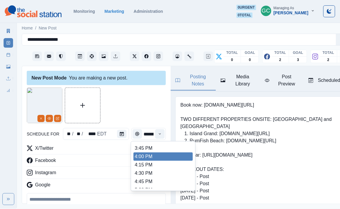
click at [150, 161] on li "4:00 PM" at bounding box center [163, 156] width 59 height 8
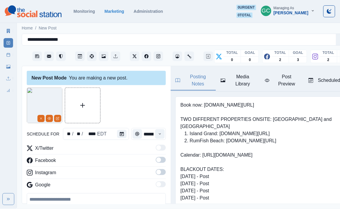
click at [161, 139] on div "Time" at bounding box center [160, 134] width 12 height 12
click at [160, 139] on div "Time" at bounding box center [160, 134] width 12 height 12
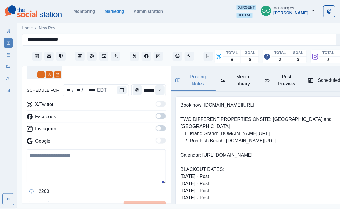
scroll to position [14, 0]
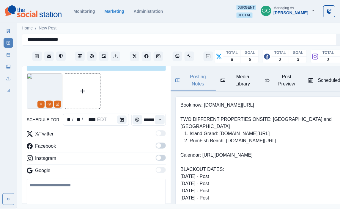
click at [163, 145] on span at bounding box center [161, 145] width 10 height 6
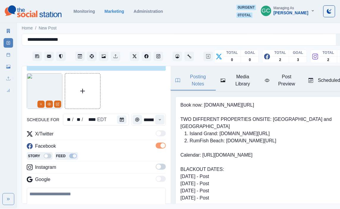
click at [159, 166] on span at bounding box center [158, 166] width 5 height 5
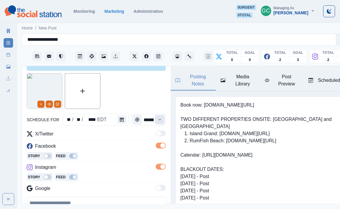
click at [161, 116] on button "Time" at bounding box center [160, 120] width 10 height 10
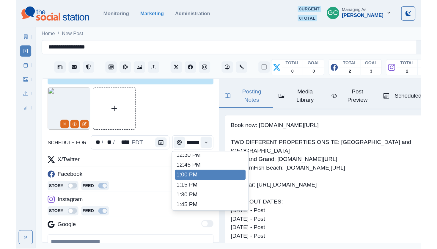
scroll to position [153, 0]
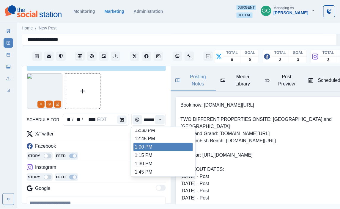
click at [150, 151] on li "1:00 PM" at bounding box center [163, 147] width 59 height 8
type input "*******"
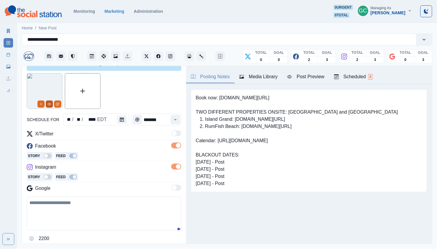
click at [51, 103] on icon "View Media" at bounding box center [50, 104] width 4 height 4
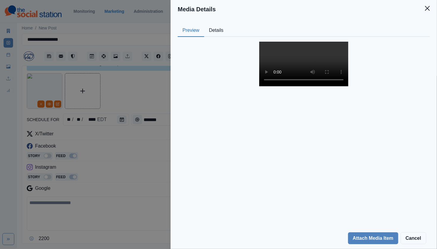
click at [310, 86] on video at bounding box center [303, 64] width 89 height 45
click at [135, 90] on div "Media Details Preview Details Our Description TW_Meeting_Space_BRoll_2021_Hotel…" at bounding box center [218, 124] width 437 height 249
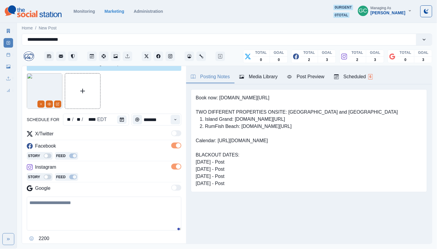
click at [93, 200] on textarea at bounding box center [104, 214] width 155 height 34
paste textarea "**********"
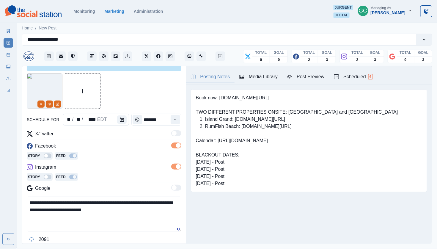
click at [137, 203] on textarea "**********" at bounding box center [104, 214] width 155 height 35
click at [162, 204] on textarea "**********" at bounding box center [104, 214] width 155 height 35
click at [125, 208] on textarea "**********" at bounding box center [104, 214] width 155 height 35
click at [90, 208] on textarea "**********" at bounding box center [104, 214] width 155 height 35
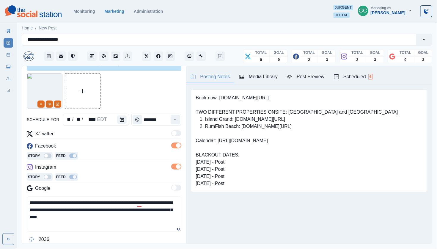
click at [122, 165] on div "Instagram" at bounding box center [104, 169] width 155 height 10
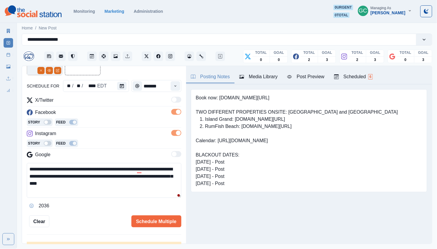
click at [219, 98] on pre "Book now: [DOMAIN_NAME][URL] TWO DIFFERENT PROPERTIES ONSITE: [GEOGRAPHIC_DATA]…" at bounding box center [297, 140] width 202 height 93
copy pre "Book now: www.bit.ly/3RcunTM"
click at [132, 195] on textarea "**********" at bounding box center [104, 180] width 155 height 35
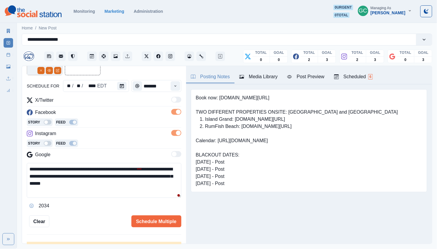
scroll to position [4, 0]
paste textarea "**********"
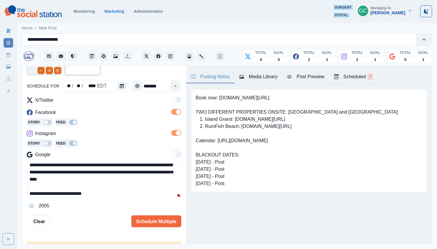
scroll to position [11, 0]
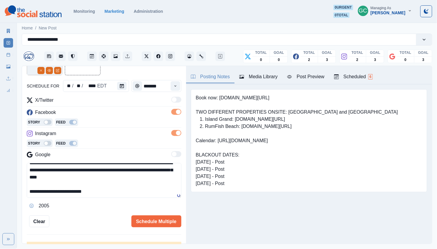
click at [37, 185] on textarea "**********" at bounding box center [104, 180] width 155 height 35
type textarea "**********"
click at [155, 208] on button "Schedule Multiple" at bounding box center [156, 221] width 50 height 12
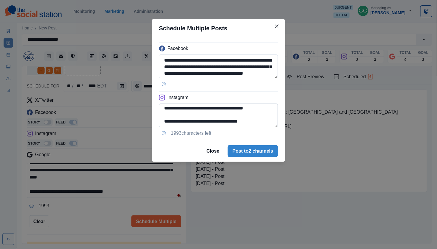
scroll to position [28, 0]
drag, startPoint x: 215, startPoint y: 120, endPoint x: 217, endPoint y: 132, distance: 12.4
click at [217, 132] on div "**********" at bounding box center [218, 88] width 133 height 103
type textarea "**********"
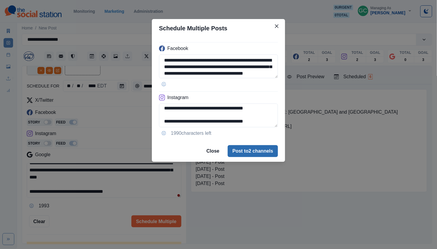
click at [255, 152] on button "Post to 2 channels" at bounding box center [253, 151] width 50 height 12
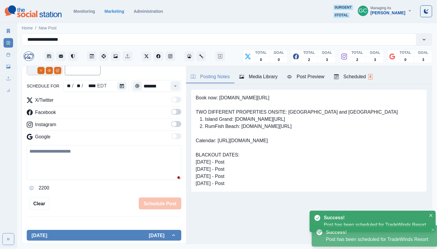
scroll to position [33, 0]
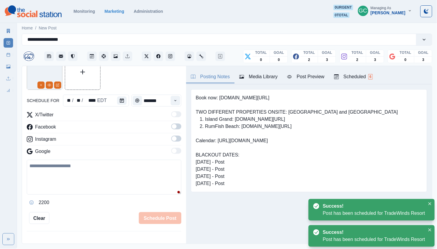
click at [340, 76] on div "Scheduled 6" at bounding box center [353, 76] width 39 height 7
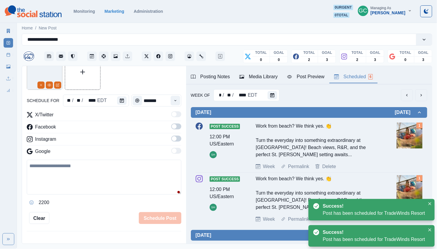
scroll to position [0, 0]
click at [270, 92] on button "Calendar" at bounding box center [273, 95] width 10 height 8
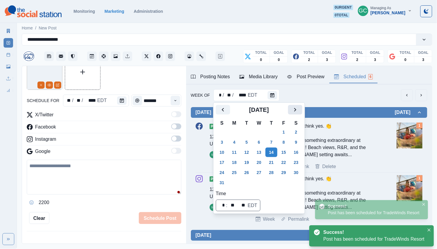
click at [299, 113] on icon "Next" at bounding box center [295, 109] width 7 height 7
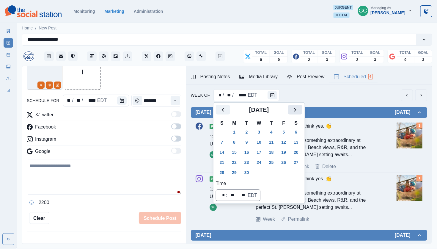
click at [299, 113] on icon "Next" at bounding box center [295, 109] width 7 height 7
click at [238, 153] on button "13" at bounding box center [234, 152] width 12 height 10
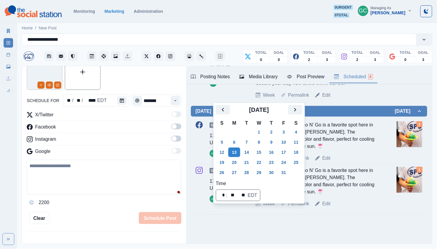
scroll to position [223, 0]
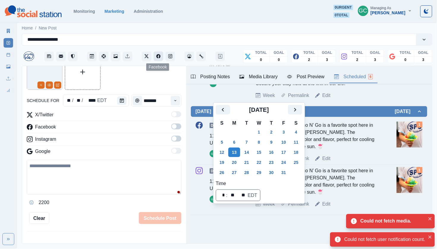
click at [158, 56] on icon "Facebook" at bounding box center [158, 56] width 4 height 4
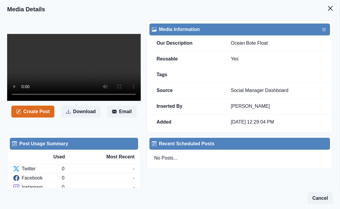
click at [76, 65] on video at bounding box center [74, 67] width 134 height 67
click at [42, 112] on button "Create Post" at bounding box center [32, 112] width 43 height 12
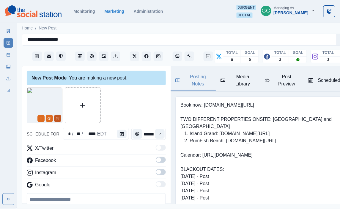
click at [59, 119] on icon "Edit Media" at bounding box center [57, 118] width 3 height 3
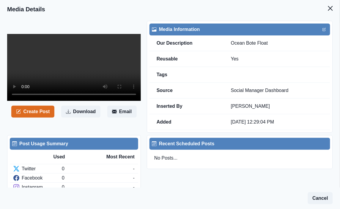
click at [74, 67] on video at bounding box center [74, 67] width 134 height 67
click at [24, 98] on video at bounding box center [74, 67] width 134 height 67
click at [79, 117] on button "Download" at bounding box center [80, 112] width 39 height 12
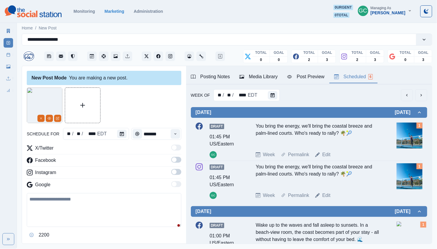
scroll to position [223, 0]
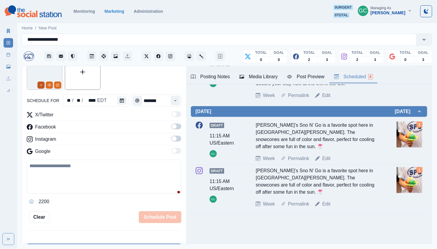
click at [41, 85] on icon "Remove" at bounding box center [41, 85] width 4 height 4
click at [120, 100] on icon "Calendar" at bounding box center [122, 100] width 4 height 4
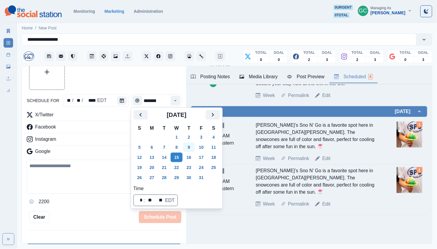
click at [192, 145] on button "9" at bounding box center [189, 147] width 12 height 10
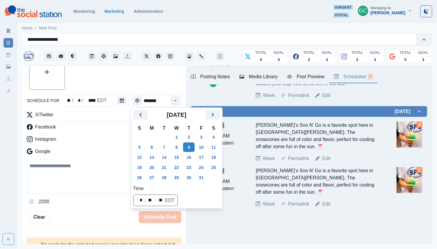
click at [47, 72] on icon "Upload Media" at bounding box center [47, 72] width 5 height 5
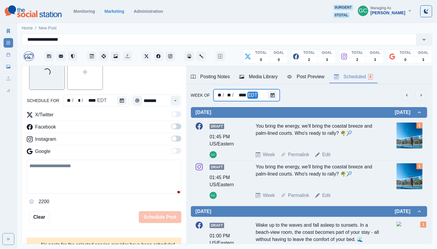
click at [271, 91] on button "Calendar" at bounding box center [273, 95] width 10 height 8
click at [272, 93] on icon "Calendar" at bounding box center [273, 95] width 4 height 4
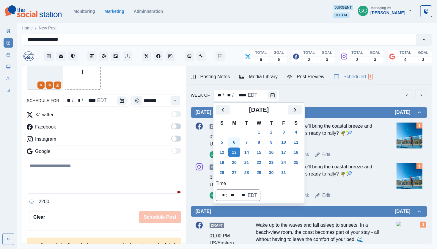
click at [236, 143] on button "6" at bounding box center [234, 142] width 12 height 10
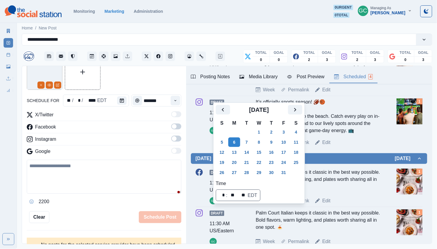
scroll to position [84, 0]
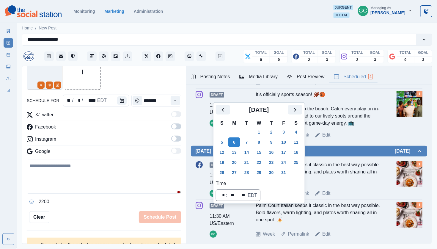
click at [174, 139] on span at bounding box center [174, 138] width 5 height 5
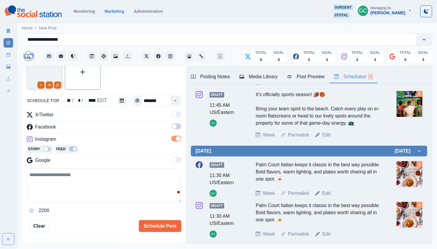
click at [175, 126] on span at bounding box center [174, 126] width 5 height 5
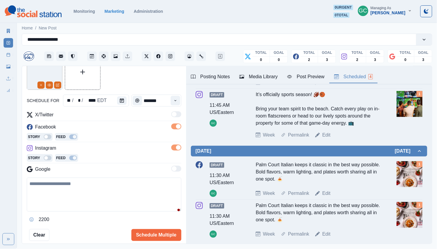
click at [47, 69] on img at bounding box center [45, 72] width 36 height 36
click at [49, 84] on icon "View Media" at bounding box center [50, 85] width 4 height 4
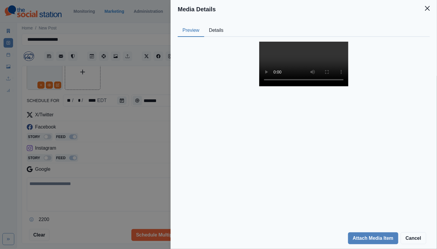
click at [306, 86] on video at bounding box center [303, 64] width 89 height 45
click at [102, 186] on div "Media Details Preview Details Our Description Untitled design-10 Reusable Yes T…" at bounding box center [218, 124] width 437 height 249
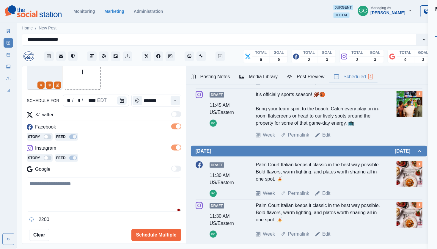
click at [94, 194] on textarea at bounding box center [104, 195] width 155 height 34
paste textarea "**********"
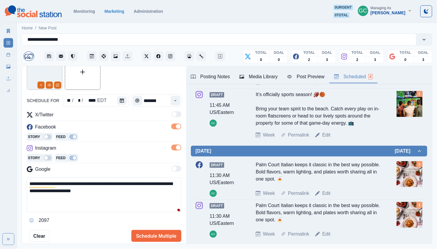
click at [77, 192] on textarea "**********" at bounding box center [104, 195] width 155 height 35
click at [123, 191] on textarea "**********" at bounding box center [104, 195] width 155 height 35
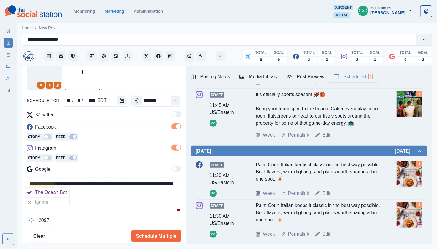
click at [131, 191] on textarea "**********" at bounding box center [104, 195] width 155 height 35
click at [95, 191] on textarea "**********" at bounding box center [104, 195] width 155 height 35
click at [29, 183] on textarea "**********" at bounding box center [104, 195] width 155 height 35
paste textarea "**********"
click at [108, 207] on textarea "**********" at bounding box center [104, 195] width 155 height 35
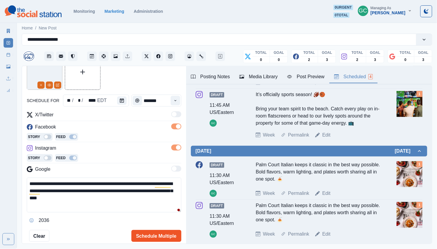
type textarea "**********"
click at [160, 239] on button "Schedule Multiple" at bounding box center [156, 236] width 50 height 12
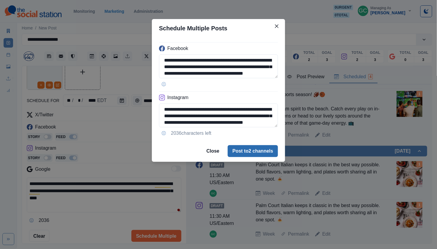
click at [243, 151] on button "Post to 2 channels" at bounding box center [253, 151] width 50 height 12
